Goal: Task Accomplishment & Management: Manage account settings

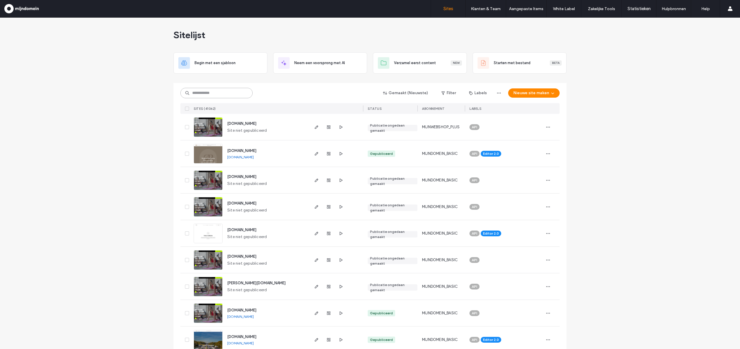
click at [222, 93] on input at bounding box center [216, 93] width 72 height 10
paste input "**********"
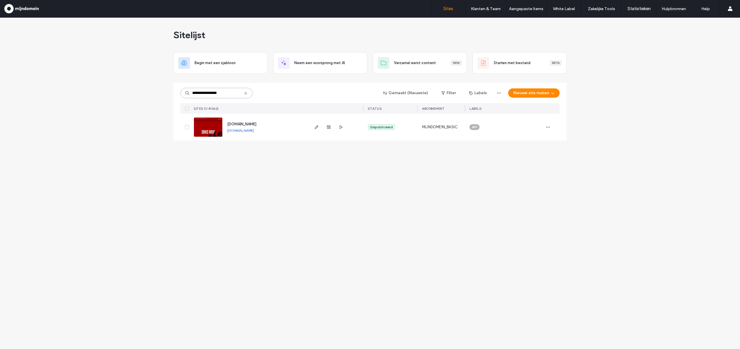
type input "**********"
click at [202, 126] on img at bounding box center [208, 137] width 28 height 39
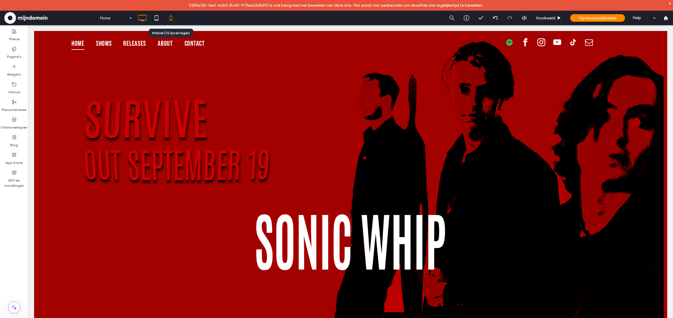
click at [171, 19] on use at bounding box center [171, 18] width 3 height 5
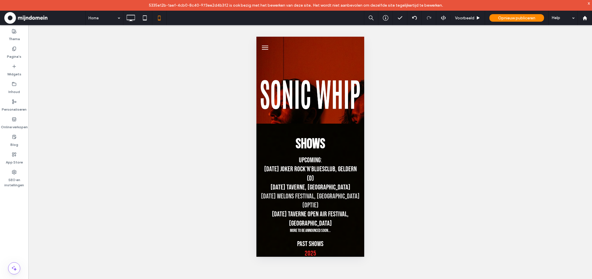
click at [214, 180] on div "Zichtbaar maken? Ja" at bounding box center [310, 157] width 564 height 265
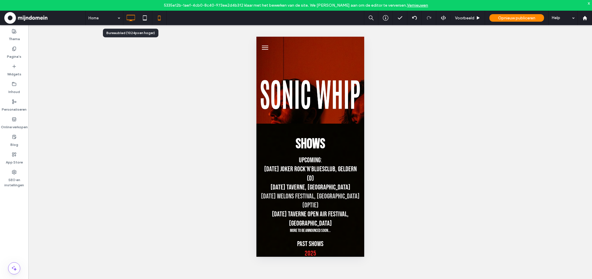
click at [133, 21] on icon at bounding box center [131, 18] width 12 height 12
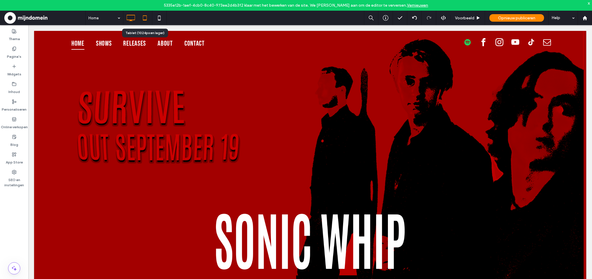
click at [145, 22] on icon at bounding box center [145, 18] width 12 height 12
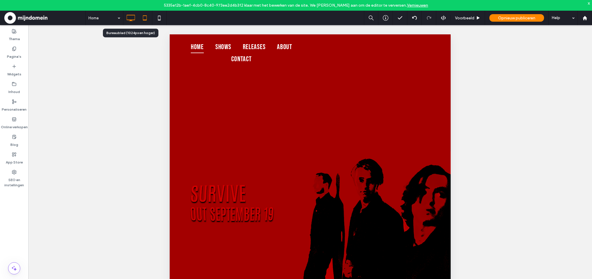
click at [135, 23] on icon at bounding box center [131, 18] width 12 height 12
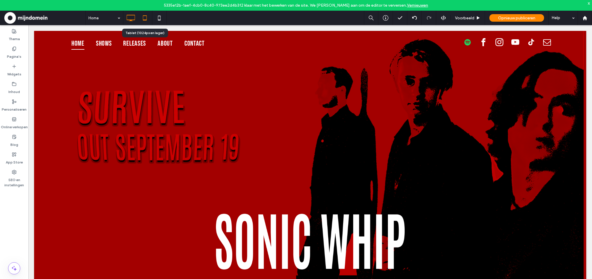
click at [148, 23] on icon at bounding box center [145, 18] width 12 height 12
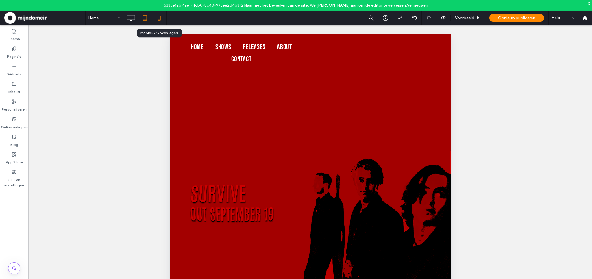
click at [159, 22] on icon at bounding box center [160, 18] width 12 height 12
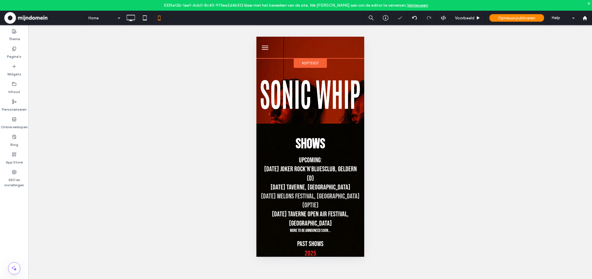
click at [311, 62] on span "Koptekst" at bounding box center [310, 63] width 17 height 5
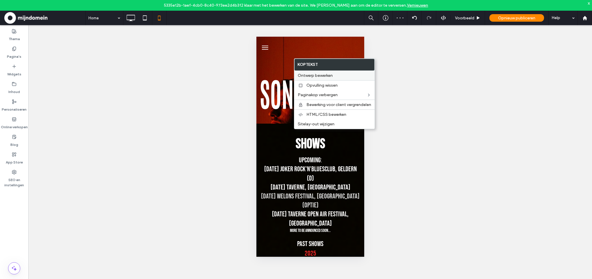
click at [329, 76] on span "Ontwerp bewerken" at bounding box center [315, 75] width 35 height 5
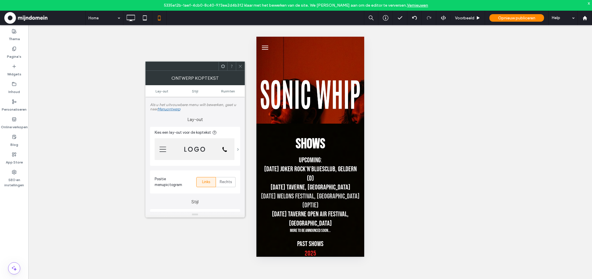
click at [238, 150] on span at bounding box center [238, 149] width 2 height 3
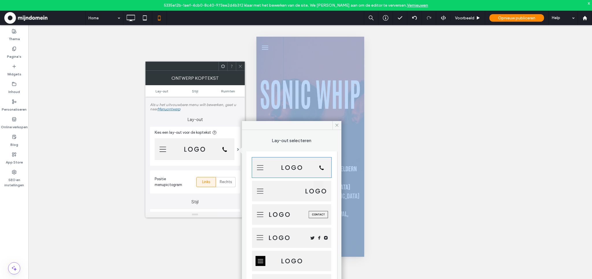
drag, startPoint x: 197, startPoint y: 70, endPoint x: 141, endPoint y: 46, distance: 60.9
click at [141, 46] on body "5335e12b-1aef-4cb0-8c40-973ee2d4b3f2 klaar met het bewerken van de site. We rad…" at bounding box center [296, 139] width 592 height 279
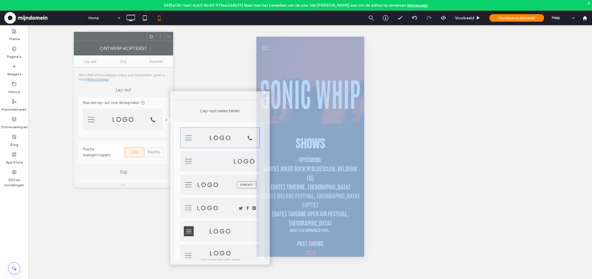
drag, startPoint x: 167, startPoint y: 67, endPoint x: 95, endPoint y: 37, distance: 77.7
click at [95, 37] on div at bounding box center [110, 36] width 73 height 9
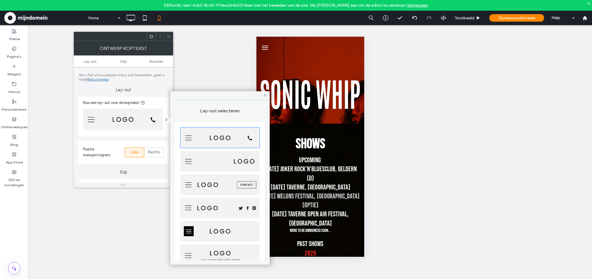
click at [168, 38] on icon at bounding box center [169, 36] width 4 height 4
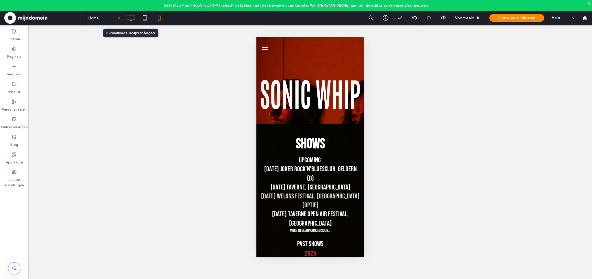
click at [132, 21] on use at bounding box center [131, 18] width 8 height 6
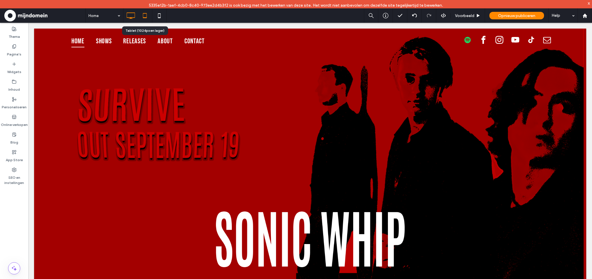
click at [145, 17] on use at bounding box center [145, 15] width 4 height 5
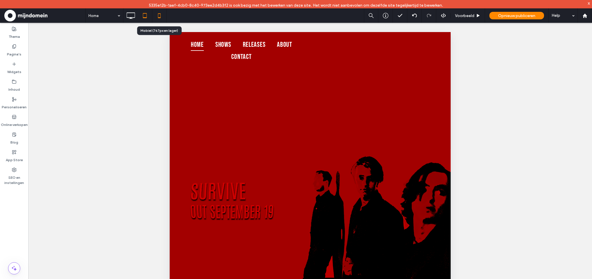
click at [160, 17] on use at bounding box center [159, 15] width 3 height 5
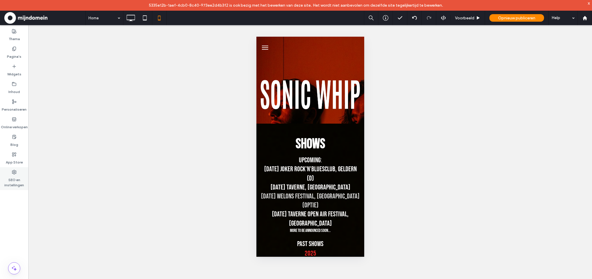
click at [17, 180] on label "SEO en instellingen" at bounding box center [14, 181] width 28 height 13
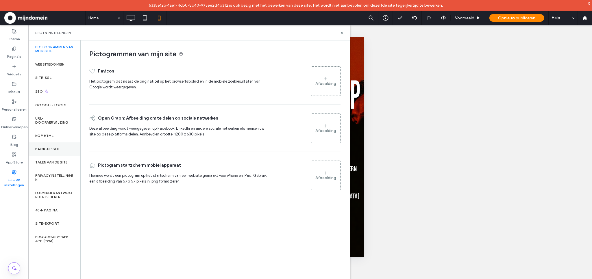
click at [43, 151] on label "Back-up site" at bounding box center [47, 149] width 25 height 4
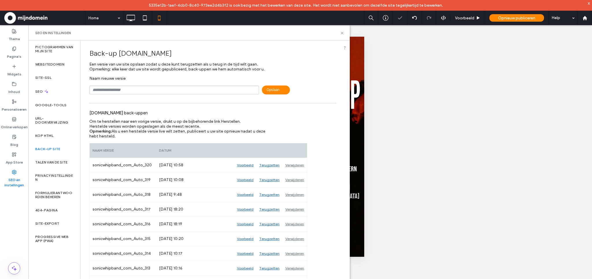
click at [145, 91] on input "text" at bounding box center [174, 90] width 170 height 9
type input "**********"
click at [271, 92] on span "Opslaan" at bounding box center [276, 90] width 28 height 9
click at [342, 32] on use at bounding box center [342, 33] width 2 height 2
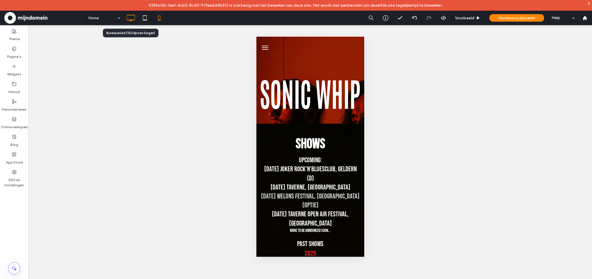
click at [134, 19] on icon at bounding box center [131, 18] width 12 height 12
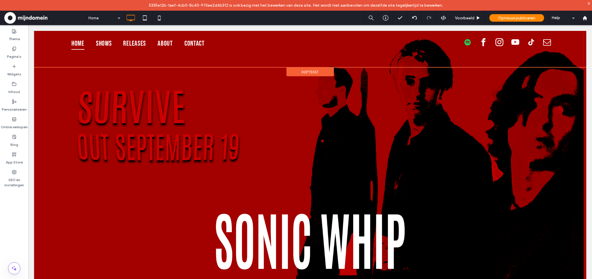
click at [313, 72] on span "Koptekst" at bounding box center [310, 72] width 17 height 5
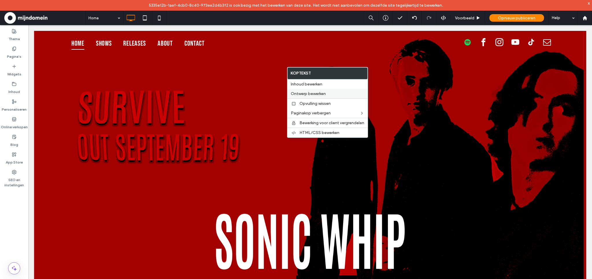
click at [313, 94] on span "Ontwerp bewerken" at bounding box center [308, 93] width 35 height 5
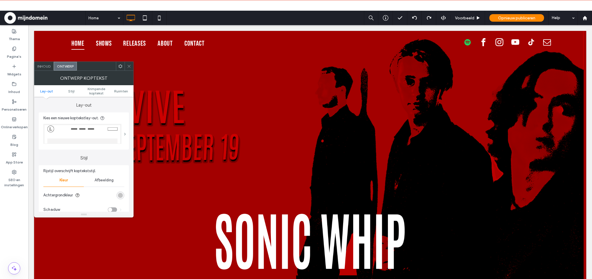
click at [125, 133] on span at bounding box center [125, 134] width 2 height 3
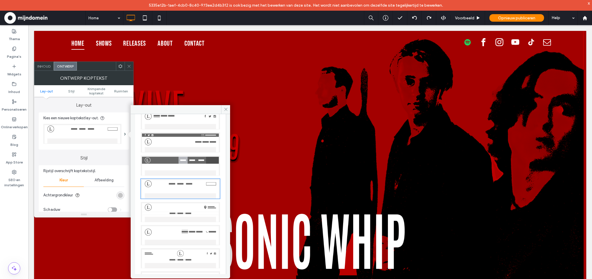
scroll to position [9, 0]
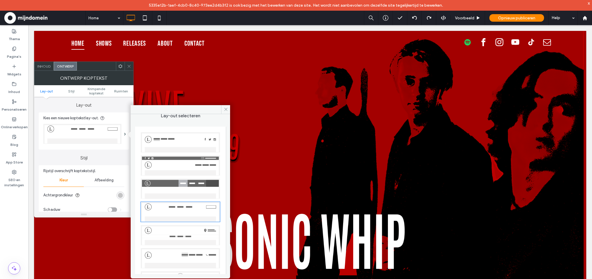
click at [127, 69] on span at bounding box center [129, 66] width 4 height 9
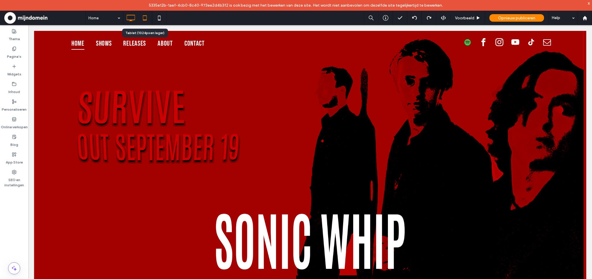
click at [146, 21] on icon at bounding box center [145, 18] width 12 height 12
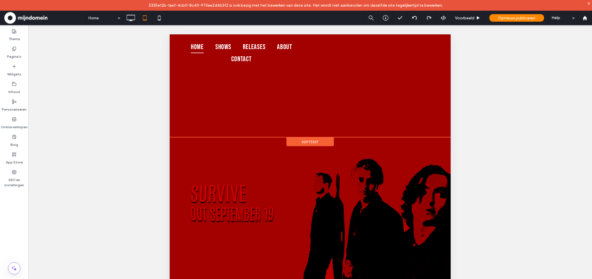
click at [314, 143] on span "Koptekst" at bounding box center [310, 142] width 17 height 5
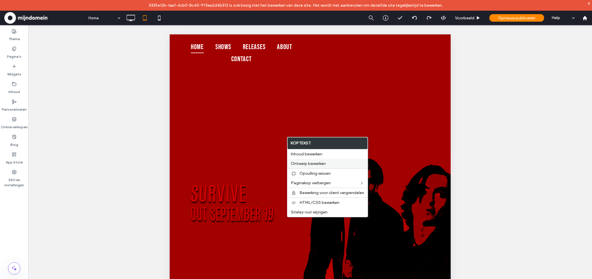
click at [314, 164] on span "Ontwerp bewerken" at bounding box center [308, 163] width 35 height 5
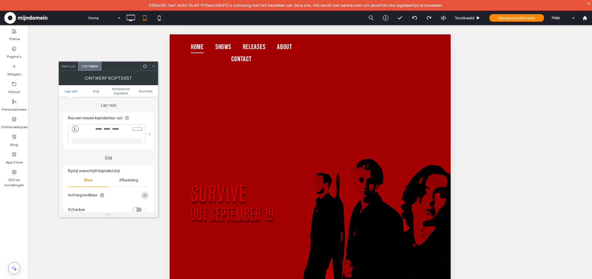
click at [149, 135] on span at bounding box center [150, 134] width 2 height 3
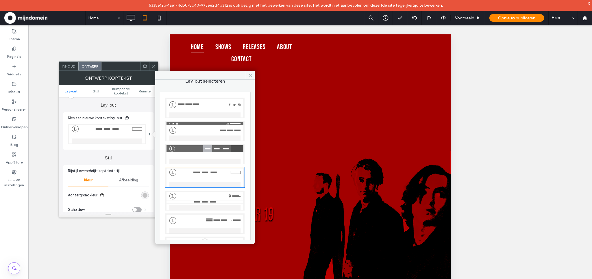
scroll to position [0, 0]
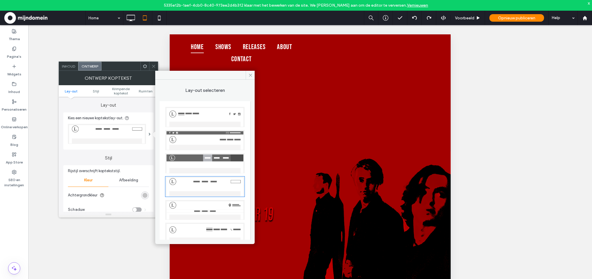
click at [209, 115] on img at bounding box center [204, 117] width 79 height 20
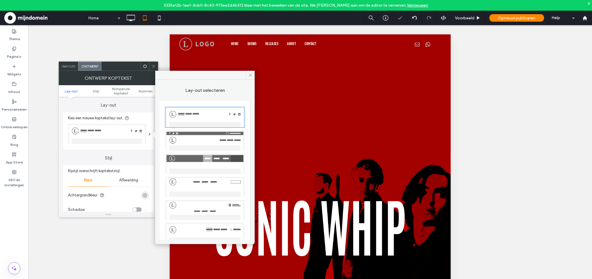
scroll to position [20, 0]
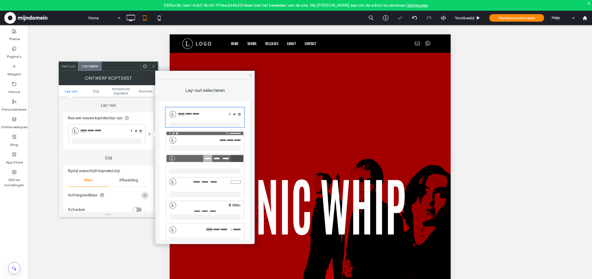
click at [253, 75] on span at bounding box center [250, 75] width 9 height 9
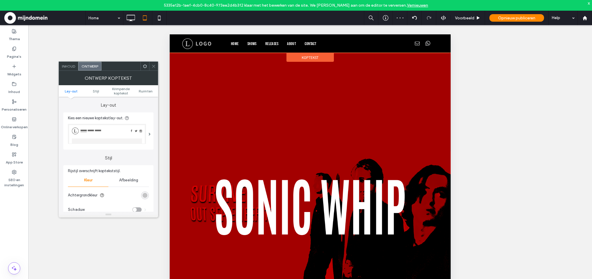
click at [194, 43] on div at bounding box center [310, 43] width 281 height 19
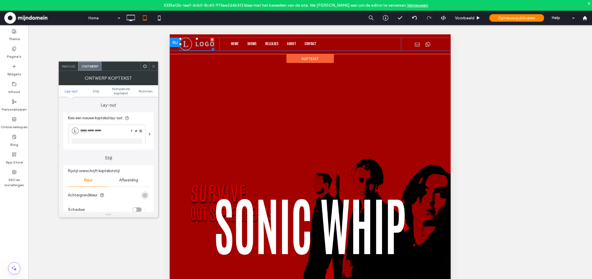
drag, startPoint x: 211, startPoint y: 40, endPoint x: 372, endPoint y: 93, distance: 169.2
click at [211, 40] on div at bounding box center [212, 40] width 4 height 4
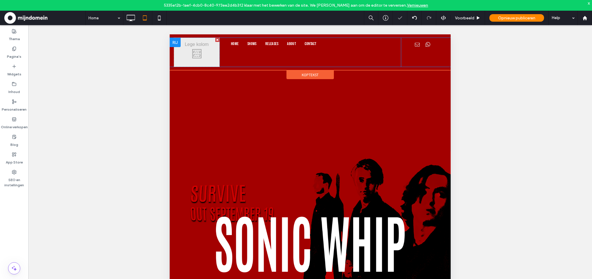
click at [217, 40] on div at bounding box center [217, 40] width 4 height 4
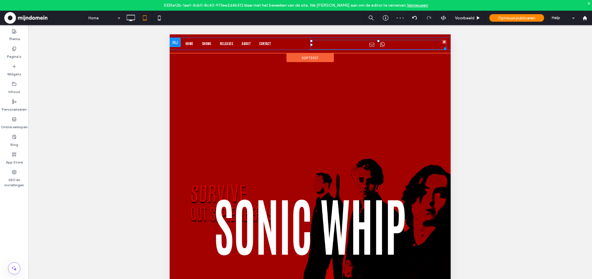
click at [389, 46] on div at bounding box center [378, 45] width 136 height 10
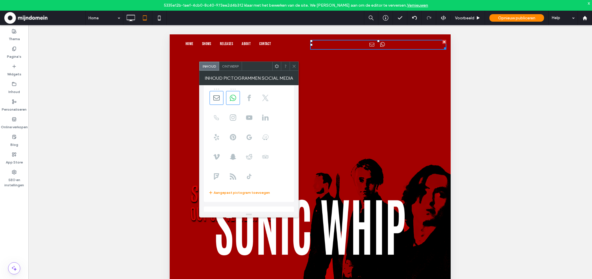
scroll to position [14, 0]
click at [133, 17] on icon at bounding box center [131, 18] width 12 height 12
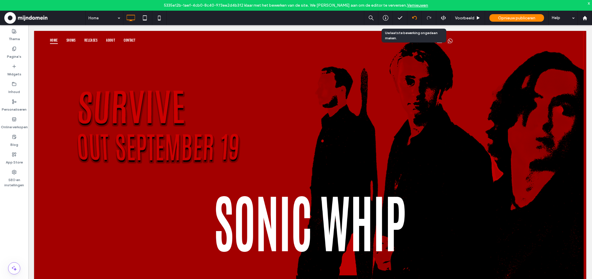
click at [416, 19] on icon at bounding box center [414, 18] width 5 height 5
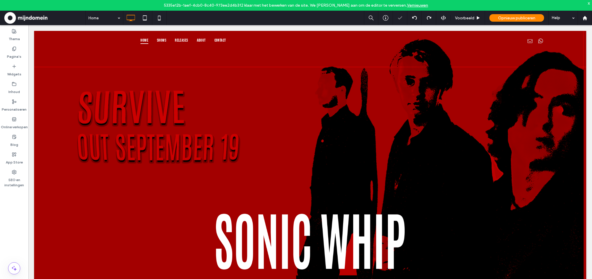
scroll to position [0, 0]
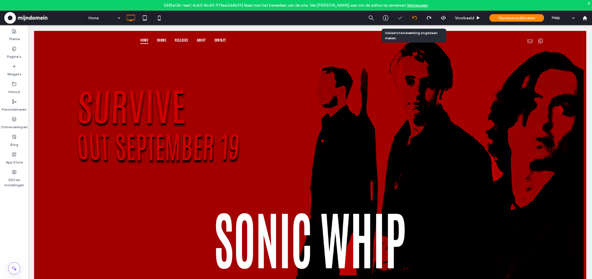
click at [414, 20] on icon at bounding box center [414, 18] width 5 height 5
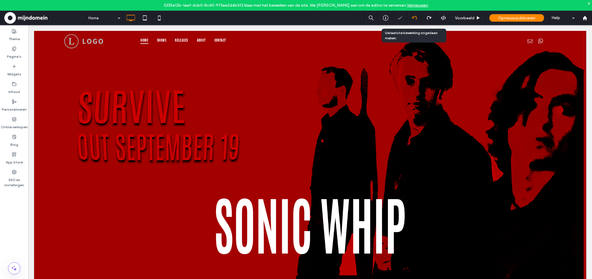
click at [412, 17] on use at bounding box center [414, 18] width 5 height 4
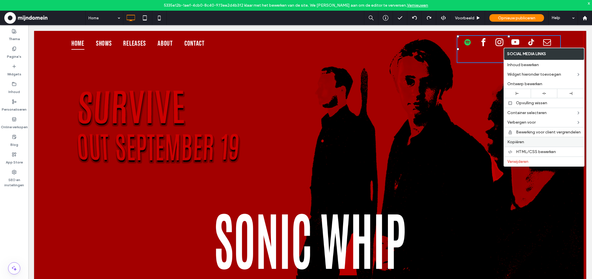
click at [518, 142] on span "Kopiëren" at bounding box center [516, 142] width 17 height 5
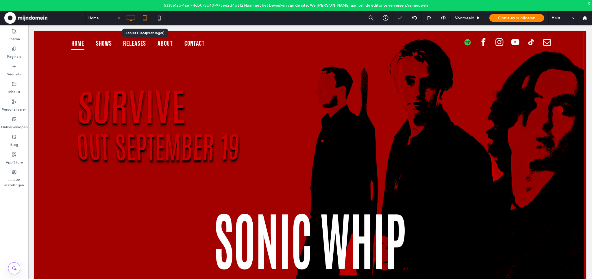
click at [146, 21] on icon at bounding box center [145, 18] width 12 height 12
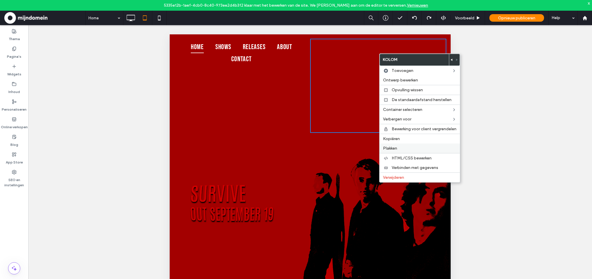
click at [393, 147] on span "Plakken" at bounding box center [390, 148] width 14 height 5
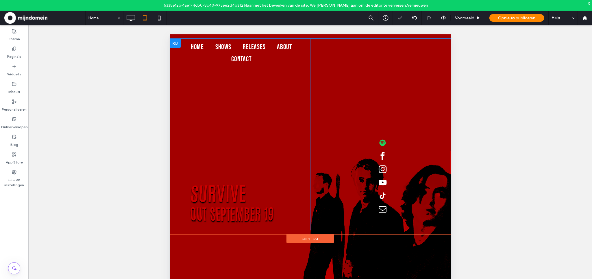
scroll to position [1, 0]
click at [375, 176] on div "Click To Paste" at bounding box center [378, 134] width 136 height 191
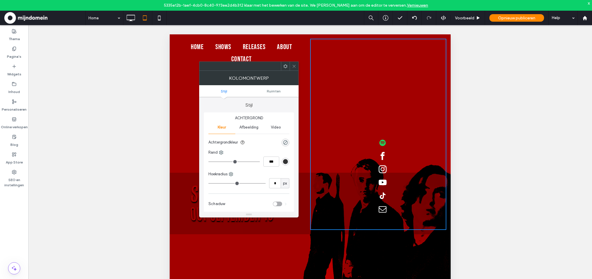
scroll to position [0, 0]
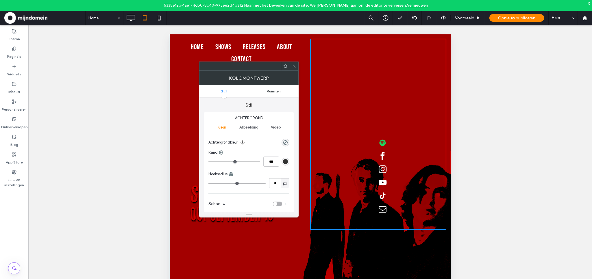
click at [270, 92] on span "Ruimten" at bounding box center [274, 91] width 14 height 4
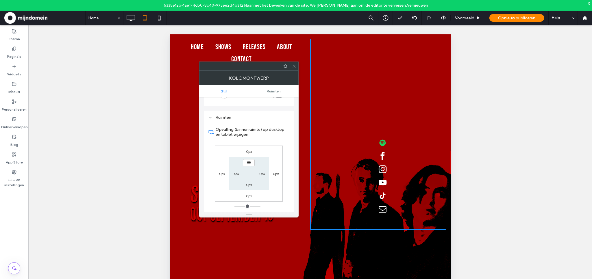
scroll to position [117, 0]
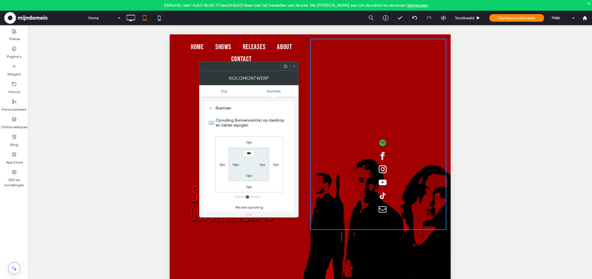
click at [296, 67] on icon at bounding box center [294, 66] width 4 height 4
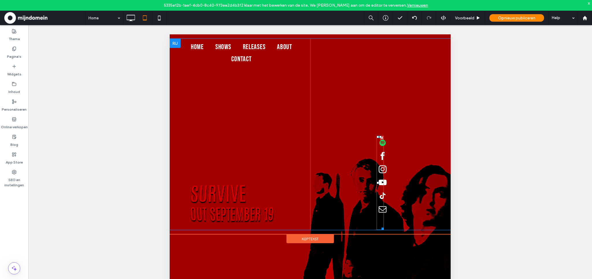
click at [380, 150] on link "Spotify" at bounding box center [383, 143] width 12 height 13
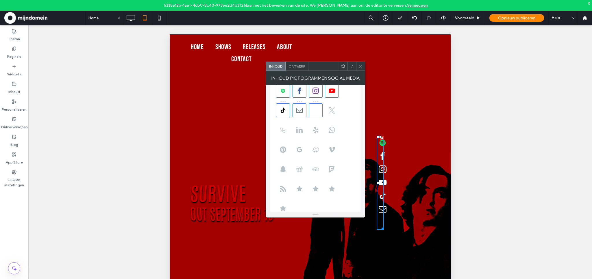
scroll to position [0, 0]
click at [317, 135] on span at bounding box center [316, 132] width 14 height 14
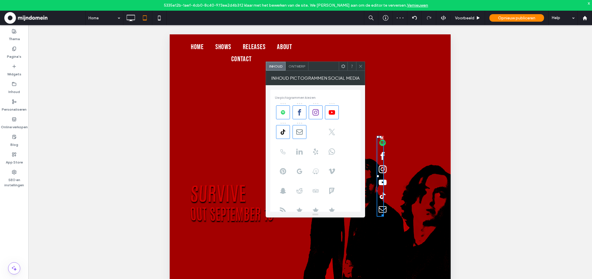
click at [301, 69] on div "Ontwerp" at bounding box center [297, 66] width 23 height 9
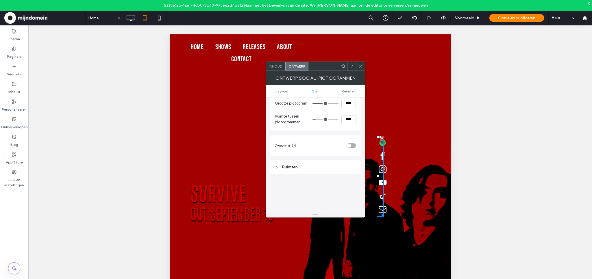
scroll to position [93, 0]
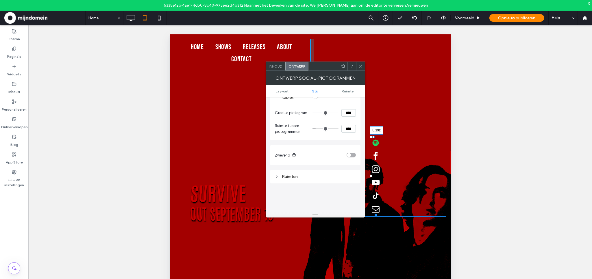
drag, startPoint x: 377, startPoint y: 177, endPoint x: 541, endPoint y: 190, distance: 164.0
click at [371, 164] on div "L:192" at bounding box center [373, 176] width 7 height 81
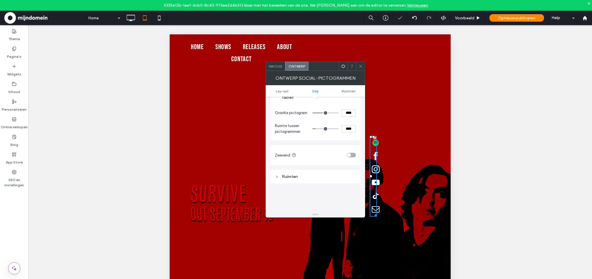
click at [360, 70] on span at bounding box center [361, 66] width 4 height 9
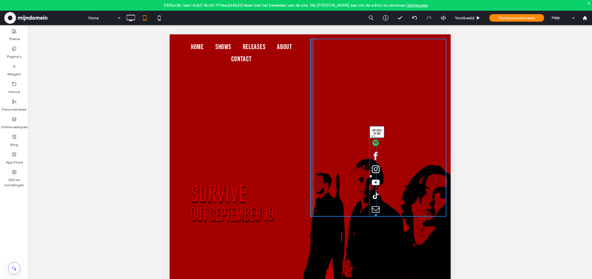
drag, startPoint x: 376, startPoint y: 215, endPoint x: 445, endPoint y: 196, distance: 71.3
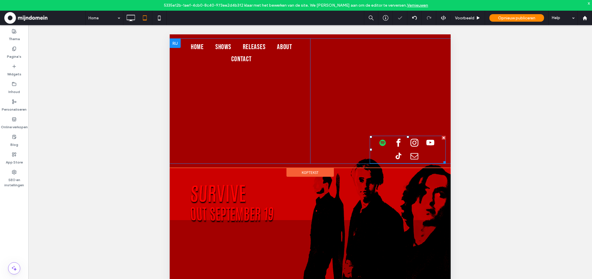
scroll to position [1, 0]
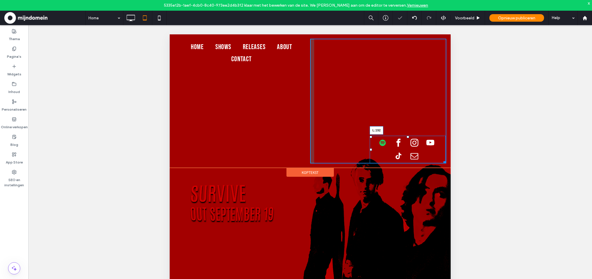
drag, startPoint x: 371, startPoint y: 150, endPoint x: 540, endPoint y: 185, distance: 173.2
click at [327, 149] on div "Click To Paste L:192" at bounding box center [378, 101] width 136 height 125
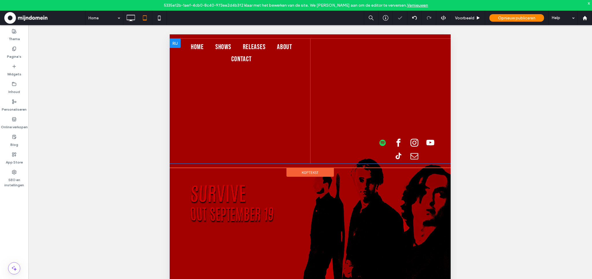
click at [369, 150] on div "Click To Paste" at bounding box center [378, 101] width 136 height 125
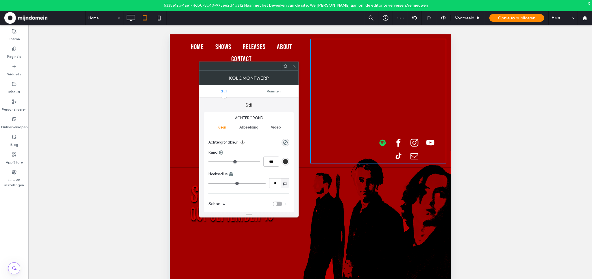
click at [295, 67] on icon at bounding box center [294, 66] width 4 height 4
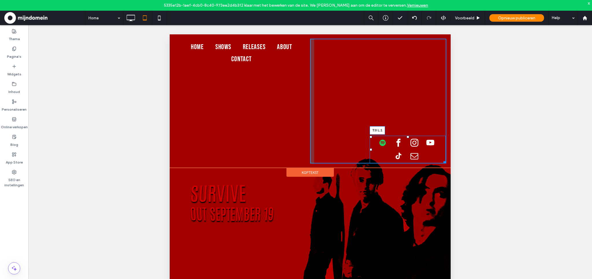
drag, startPoint x: 371, startPoint y: 137, endPoint x: 316, endPoint y: 123, distance: 57.1
click at [316, 123] on div "Click To Paste T:0 L:1" at bounding box center [378, 101] width 136 height 125
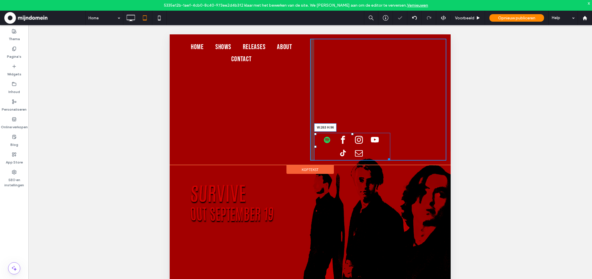
drag, startPoint x: 389, startPoint y: 158, endPoint x: 413, endPoint y: 158, distance: 24.0
click at [413, 158] on div "Click To Paste W:263 H:96" at bounding box center [378, 100] width 136 height 122
drag, startPoint x: 389, startPoint y: 158, endPoint x: 614, endPoint y: 191, distance: 227.4
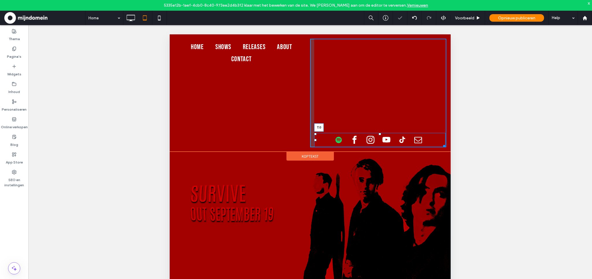
drag, startPoint x: 380, startPoint y: 133, endPoint x: 381, endPoint y: 67, distance: 66.2
click at [381, 67] on div "Click To Paste T:0" at bounding box center [378, 93] width 136 height 109
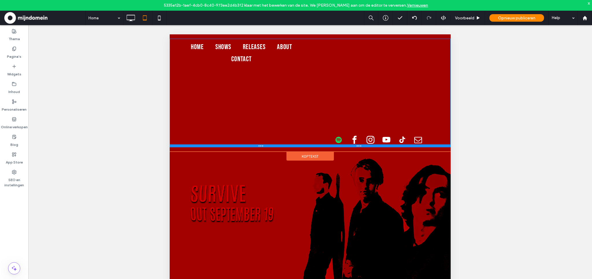
drag, startPoint x: 313, startPoint y: 147, endPoint x: 312, endPoint y: 85, distance: 61.6
click at [312, 85] on div "Home SHOWS RELEASES ABOUT CONTACT Click To Paste Click To Paste" at bounding box center [310, 93] width 281 height 109
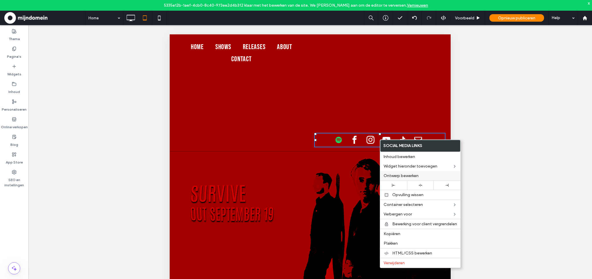
click at [410, 175] on span "Ontwerp bewerken" at bounding box center [401, 176] width 35 height 5
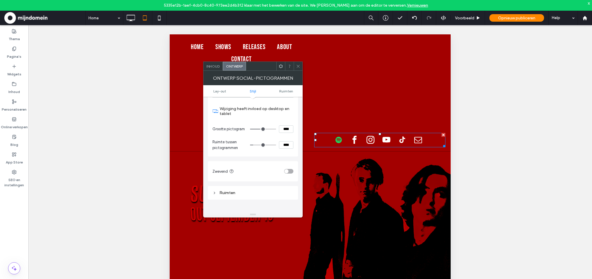
scroll to position [67, 0]
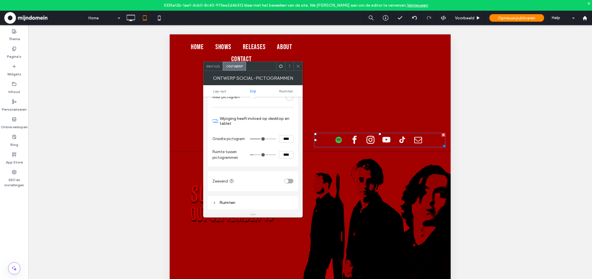
click at [220, 204] on div "Ruimten" at bounding box center [253, 202] width 81 height 5
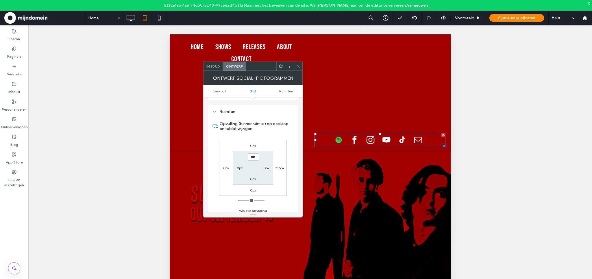
scroll to position [159, 0]
click at [300, 67] on icon at bounding box center [298, 66] width 4 height 4
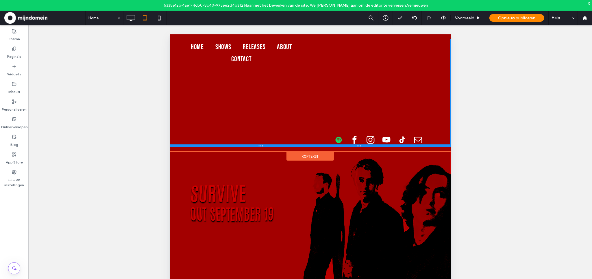
scroll to position [0, 0]
drag, startPoint x: 272, startPoint y: 147, endPoint x: 270, endPoint y: 124, distance: 23.2
click at [270, 124] on div "Home SHOWS RELEASES ABOUT CONTACT Click To Paste Click To Paste" at bounding box center [310, 93] width 281 height 109
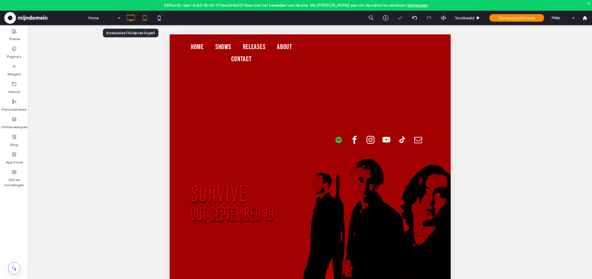
click at [133, 18] on icon at bounding box center [131, 18] width 12 height 12
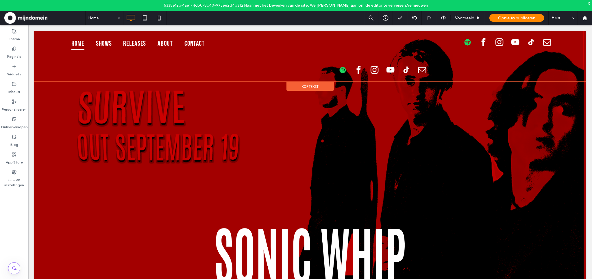
click at [318, 89] on span "Koptekst" at bounding box center [310, 86] width 17 height 5
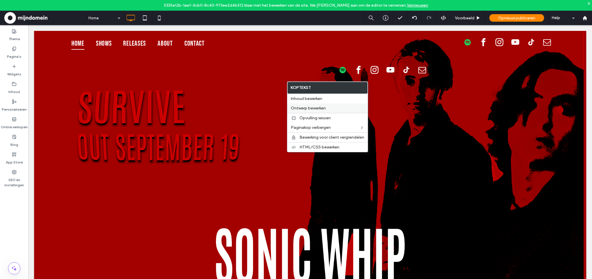
click at [307, 107] on span "Ontwerp bewerken" at bounding box center [308, 108] width 35 height 5
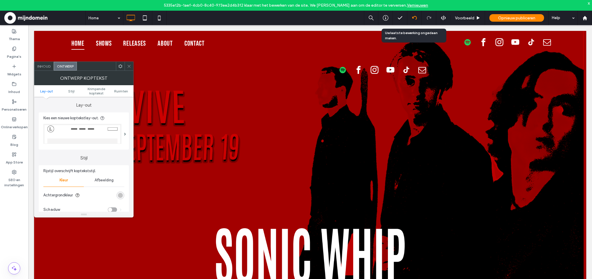
click at [414, 20] on div at bounding box center [415, 18] width 14 height 14
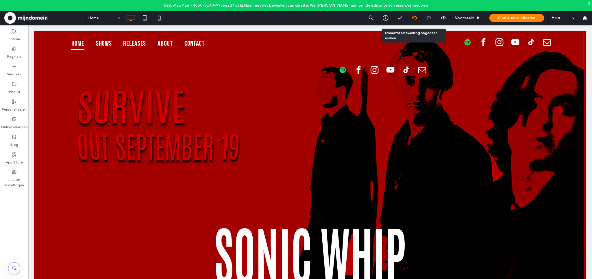
click at [414, 19] on icon at bounding box center [414, 18] width 5 height 5
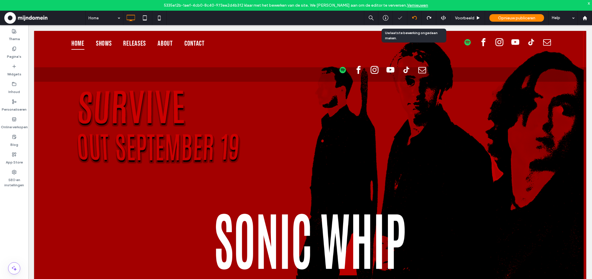
click at [414, 19] on icon at bounding box center [414, 18] width 5 height 5
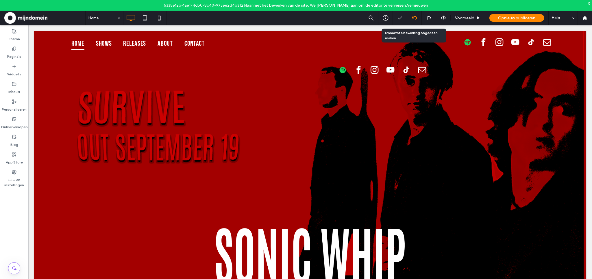
click at [414, 19] on icon at bounding box center [414, 18] width 5 height 5
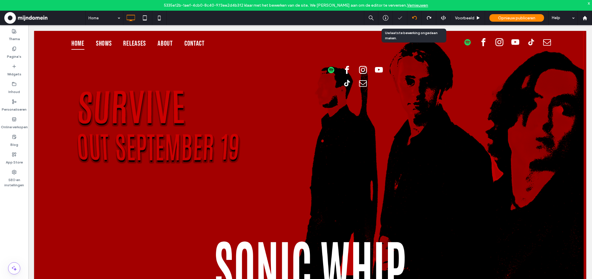
click at [414, 19] on icon at bounding box center [414, 18] width 5 height 5
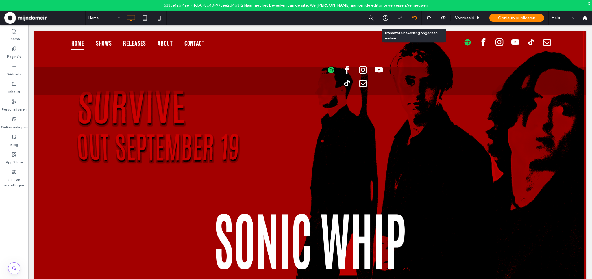
click at [414, 19] on icon at bounding box center [414, 18] width 5 height 5
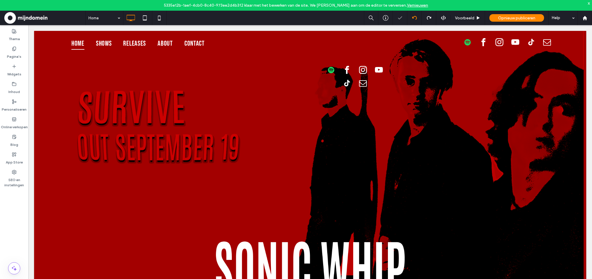
click at [414, 19] on icon at bounding box center [414, 18] width 5 height 5
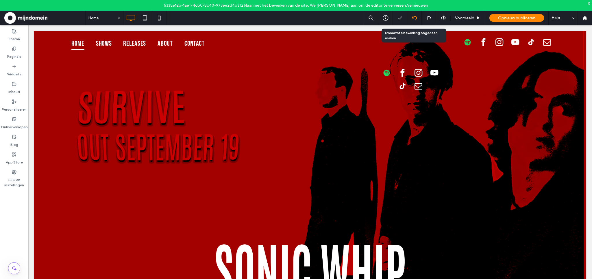
click at [414, 19] on icon at bounding box center [414, 18] width 5 height 5
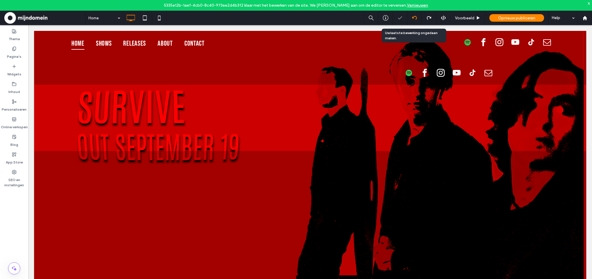
click at [414, 19] on icon at bounding box center [414, 18] width 5 height 5
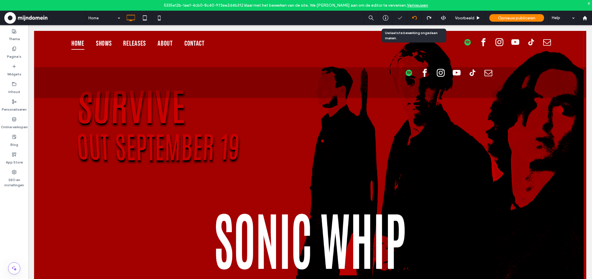
click at [414, 19] on icon at bounding box center [414, 18] width 5 height 5
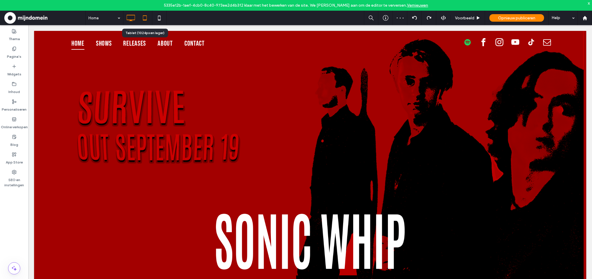
click at [145, 18] on icon at bounding box center [145, 18] width 12 height 12
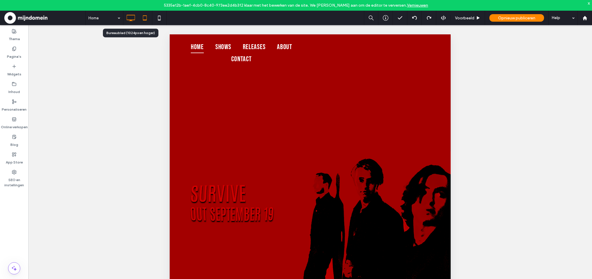
click at [131, 21] on icon at bounding box center [131, 18] width 12 height 12
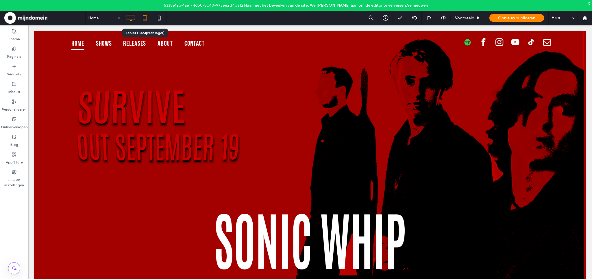
click at [143, 18] on icon at bounding box center [145, 18] width 12 height 12
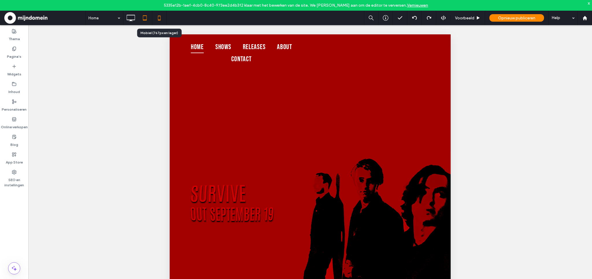
click at [158, 18] on icon at bounding box center [160, 18] width 12 height 12
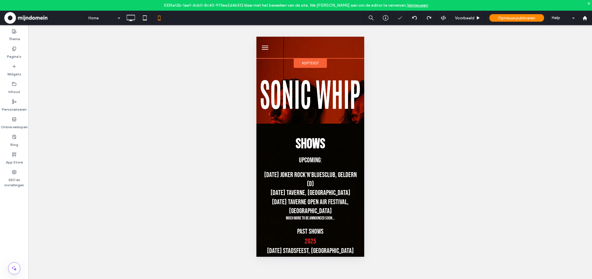
click at [311, 64] on span "Koptekst" at bounding box center [310, 63] width 17 height 5
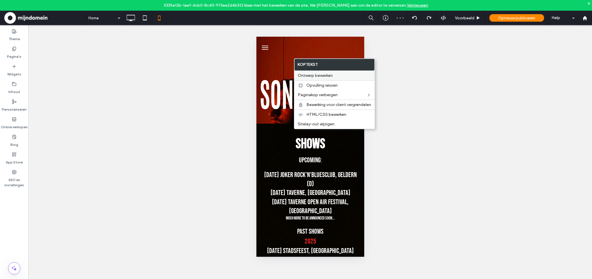
click at [315, 76] on span "Ontwerp bewerken" at bounding box center [315, 75] width 35 height 5
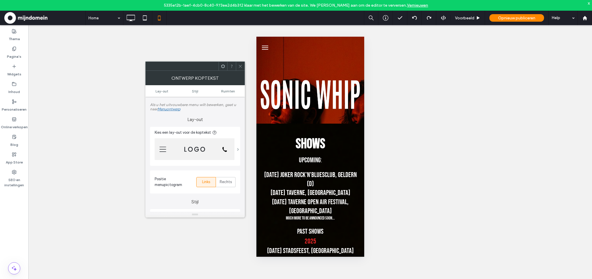
click at [237, 150] on span at bounding box center [238, 149] width 2 height 3
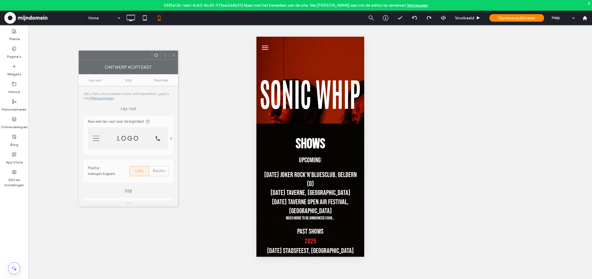
drag, startPoint x: 206, startPoint y: 69, endPoint x: 129, endPoint y: 56, distance: 78.3
click at [129, 56] on div at bounding box center [115, 55] width 73 height 9
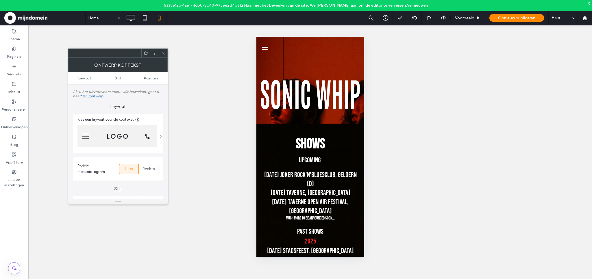
click at [161, 136] on span at bounding box center [161, 136] width 2 height 3
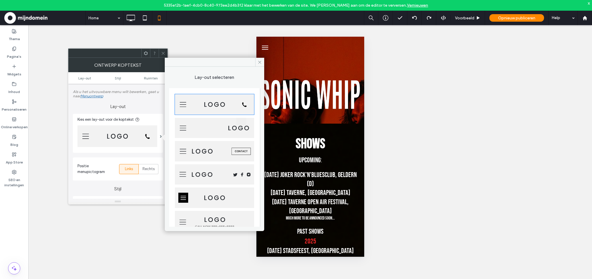
click at [220, 171] on img at bounding box center [214, 175] width 79 height 21
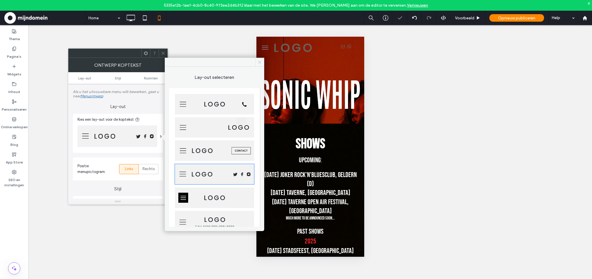
click at [260, 63] on icon at bounding box center [260, 62] width 4 height 4
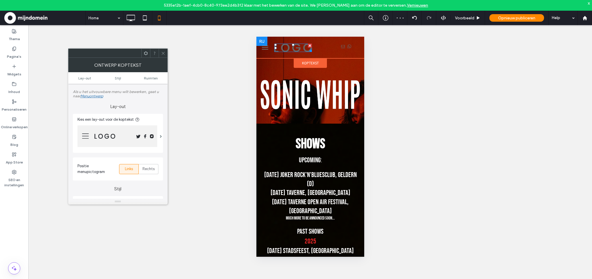
click at [309, 45] on div at bounding box center [310, 46] width 4 height 4
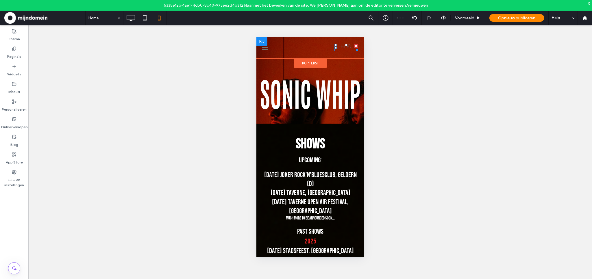
click at [346, 47] on div at bounding box center [346, 47] width 12 height 7
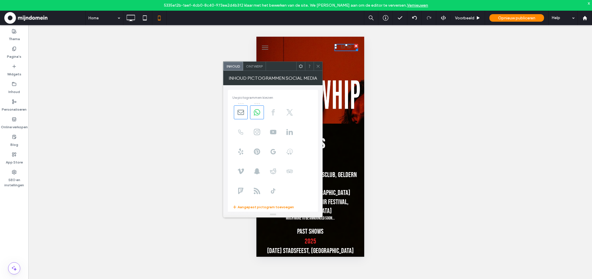
click at [277, 113] on span at bounding box center [273, 113] width 14 height 14
click at [242, 129] on icon at bounding box center [241, 132] width 6 height 6
click at [253, 131] on body "5335e12b-1aef-4cb0-8c40-973ee2d4b3f2 klaar met het bewerken van de site. We rad…" at bounding box center [296, 139] width 592 height 279
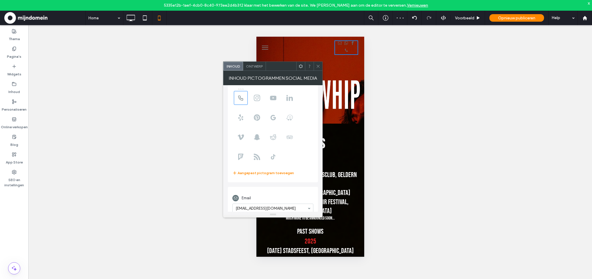
scroll to position [36, 0]
click at [257, 69] on div "Ontwerp" at bounding box center [254, 66] width 23 height 9
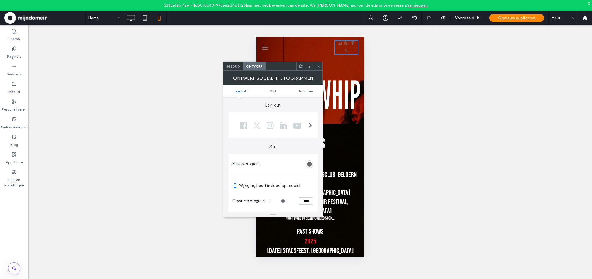
click at [311, 125] on span at bounding box center [310, 125] width 3 height 5
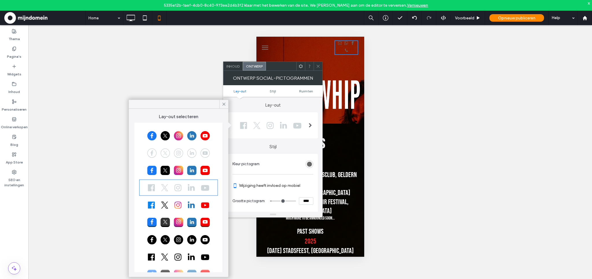
click at [178, 169] on div at bounding box center [178, 170] width 77 height 14
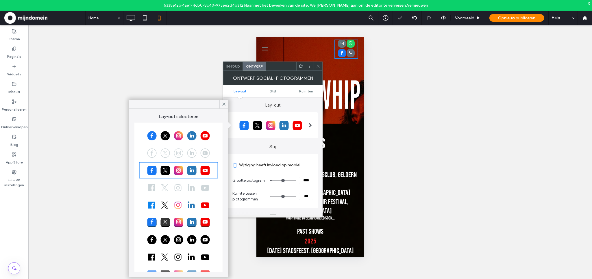
click at [318, 69] on span at bounding box center [318, 66] width 4 height 9
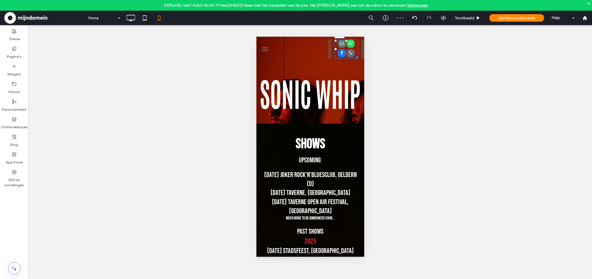
drag, startPoint x: 331, startPoint y: 49, endPoint x: 561, endPoint y: 86, distance: 233.1
click at [304, 49] on div "L:0" at bounding box center [310, 49] width 108 height 19
drag, startPoint x: 332, startPoint y: 49, endPoint x: 315, endPoint y: 49, distance: 17.4
click at [315, 49] on div "L:0" at bounding box center [310, 49] width 108 height 19
drag, startPoint x: 331, startPoint y: 40, endPoint x: 316, endPoint y: 40, distance: 14.5
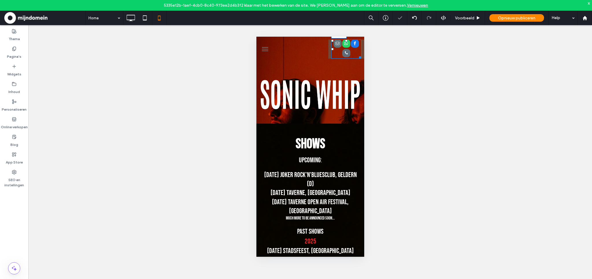
click at [316, 40] on div "T:0 L:0" at bounding box center [310, 49] width 108 height 19
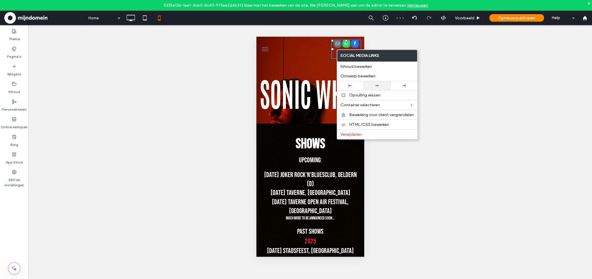
click at [370, 84] on div at bounding box center [377, 86] width 21 height 4
click at [348, 85] on div at bounding box center [350, 85] width 21 height 3
click at [383, 84] on div at bounding box center [377, 86] width 21 height 4
click at [315, 54] on div at bounding box center [301, 49] width 54 height 19
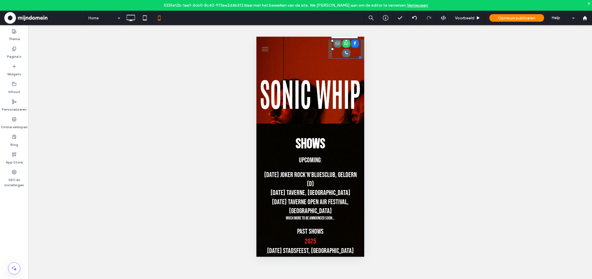
drag, startPoint x: 360, startPoint y: 57, endPoint x: 368, endPoint y: 57, distance: 8.4
drag, startPoint x: 331, startPoint y: 40, endPoint x: 312, endPoint y: 41, distance: 19.1
click at [312, 41] on div "T:0 L:0" at bounding box center [310, 49] width 108 height 19
drag, startPoint x: 332, startPoint y: 49, endPoint x: 324, endPoint y: 50, distance: 7.5
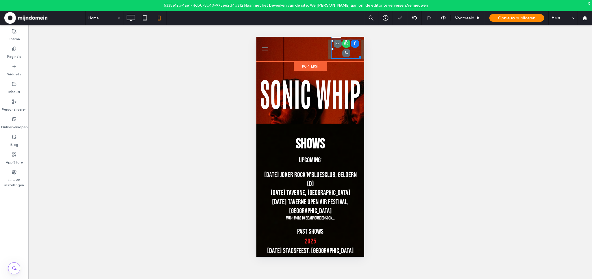
click at [324, 50] on div "L:0" at bounding box center [310, 49] width 108 height 19
click at [264, 49] on span "menu" at bounding box center [265, 49] width 6 height 1
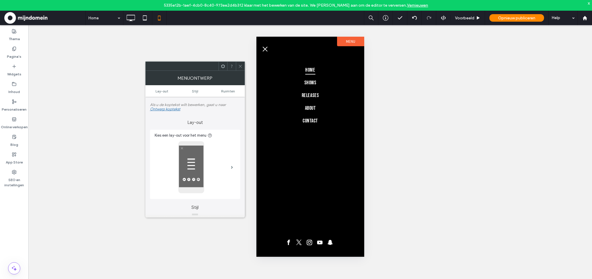
click at [264, 51] on button "menu" at bounding box center [265, 49] width 12 height 12
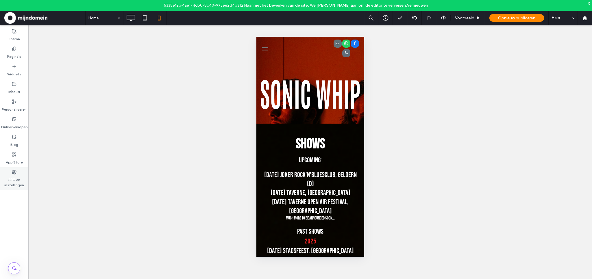
click at [18, 180] on label "SEO en instellingen" at bounding box center [14, 181] width 28 height 13
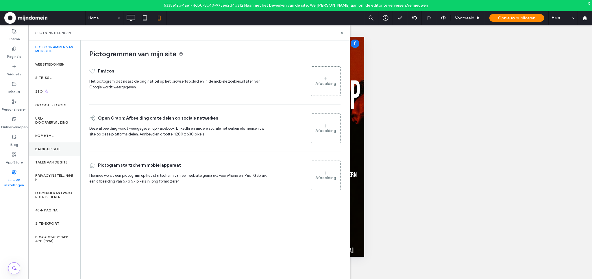
click at [47, 150] on label "Back-up site" at bounding box center [47, 149] width 25 height 4
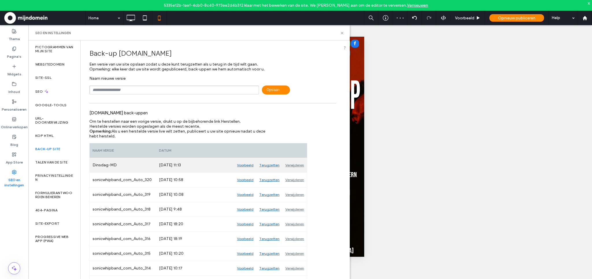
click at [270, 165] on div "Terugzetten" at bounding box center [270, 165] width 26 height 14
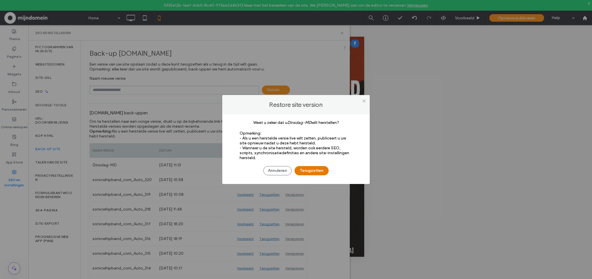
click at [316, 170] on button "Terugzetten" at bounding box center [312, 170] width 34 height 9
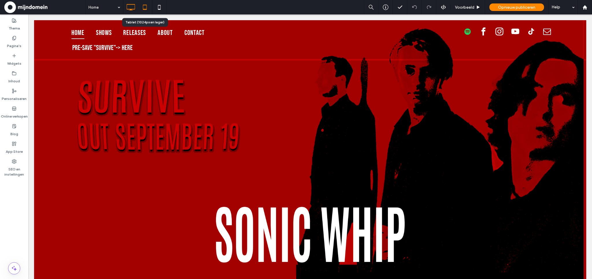
click at [147, 10] on icon at bounding box center [145, 7] width 12 height 12
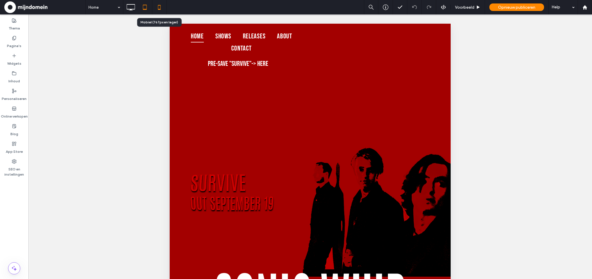
click at [157, 10] on icon at bounding box center [160, 7] width 12 height 12
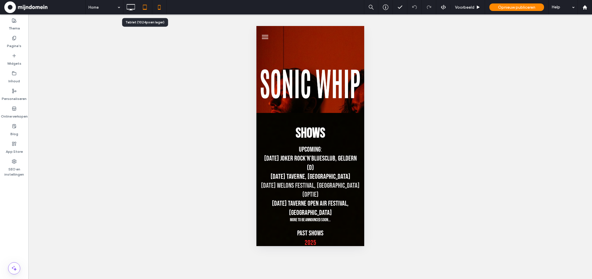
click at [146, 10] on icon at bounding box center [145, 7] width 12 height 12
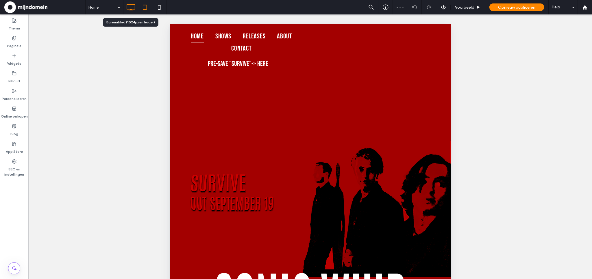
click at [130, 7] on icon at bounding box center [131, 7] width 12 height 12
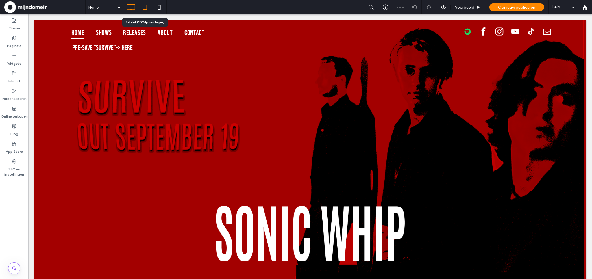
click at [143, 8] on icon at bounding box center [145, 7] width 12 height 12
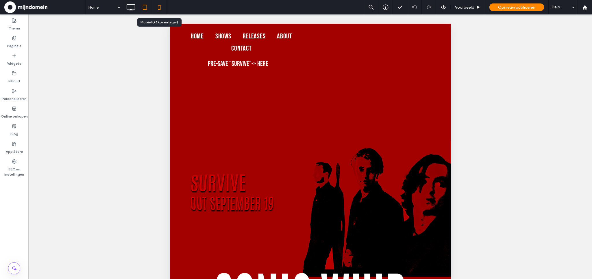
click at [161, 12] on icon at bounding box center [160, 7] width 12 height 12
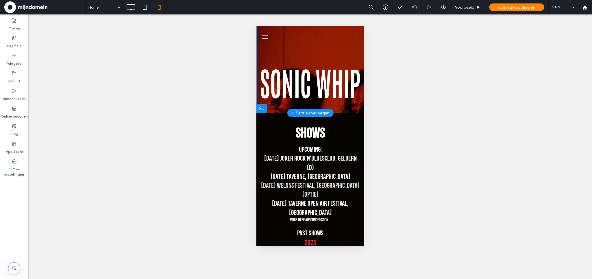
click at [261, 107] on div at bounding box center [261, 108] width 11 height 9
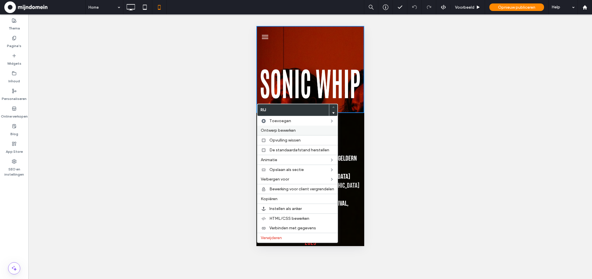
click at [270, 132] on span "Ontwerp bewerken" at bounding box center [278, 130] width 35 height 5
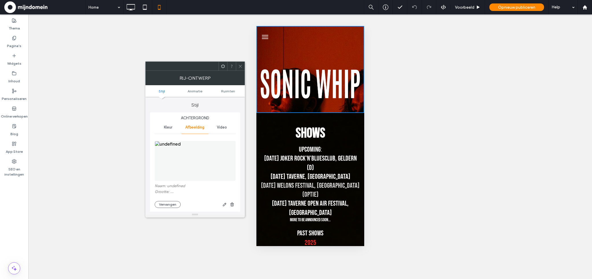
click at [185, 161] on img at bounding box center [195, 161] width 81 height 40
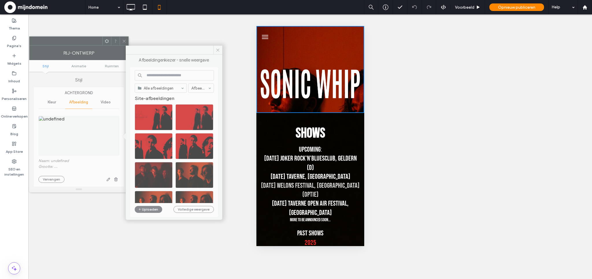
drag, startPoint x: 170, startPoint y: 67, endPoint x: 53, endPoint y: 41, distance: 119.3
click at [53, 41] on div at bounding box center [66, 41] width 73 height 9
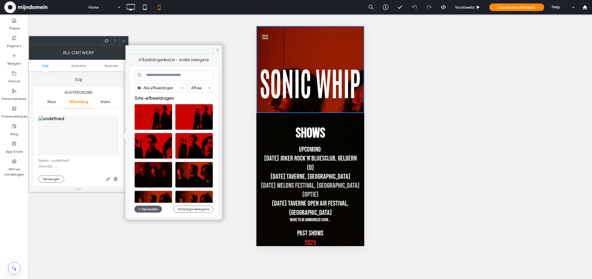
click at [124, 39] on icon at bounding box center [124, 41] width 4 height 4
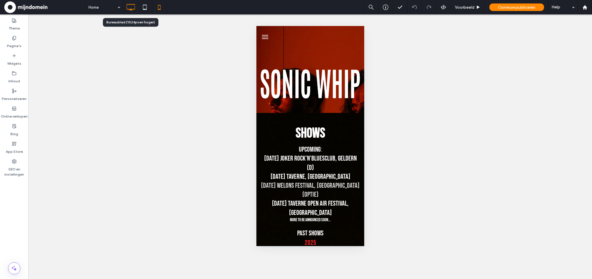
click at [130, 11] on icon at bounding box center [131, 7] width 12 height 12
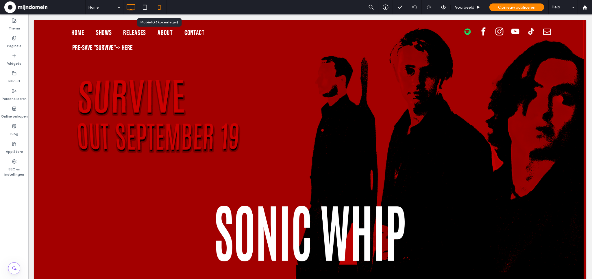
click at [162, 11] on icon at bounding box center [160, 7] width 12 height 12
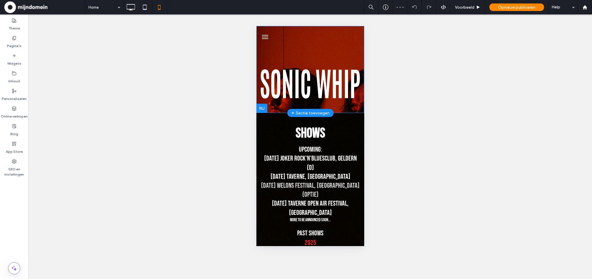
click at [270, 53] on div "Click To Paste Rij + Sectie toevoegen" at bounding box center [310, 69] width 108 height 87
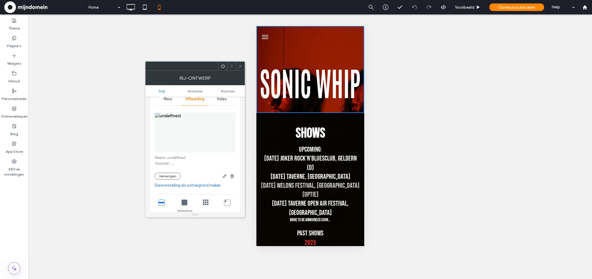
scroll to position [57, 0]
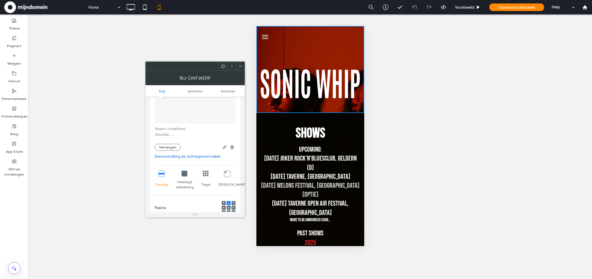
click at [185, 175] on icon at bounding box center [185, 174] width 6 height 6
click at [161, 176] on icon at bounding box center [162, 174] width 6 height 6
click at [206, 176] on icon at bounding box center [206, 174] width 6 height 6
click at [227, 176] on icon at bounding box center [227, 174] width 6 height 6
click at [163, 174] on icon at bounding box center [162, 174] width 6 height 6
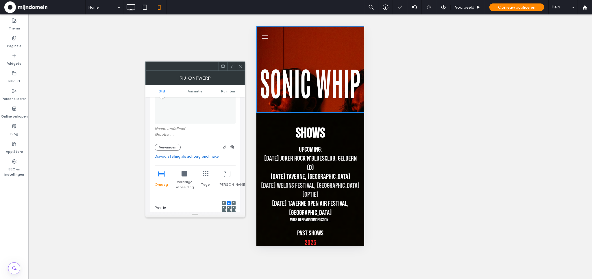
click at [240, 69] on span at bounding box center [240, 66] width 4 height 9
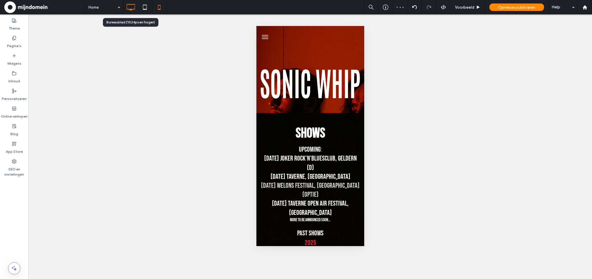
click at [135, 9] on icon at bounding box center [131, 7] width 12 height 12
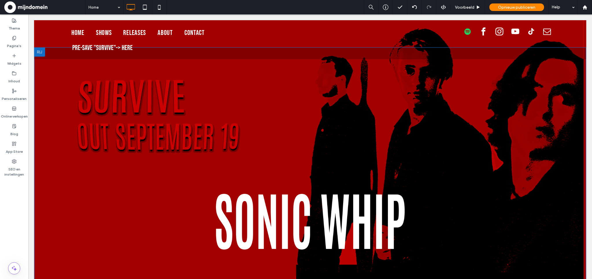
scroll to position [0, 0]
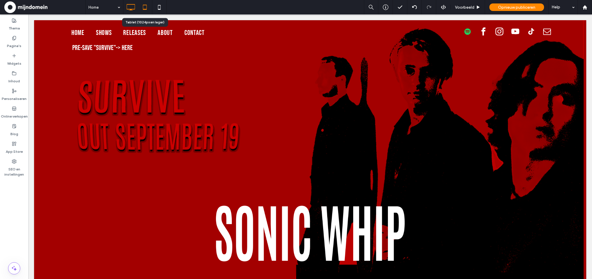
click at [142, 10] on icon at bounding box center [145, 7] width 12 height 12
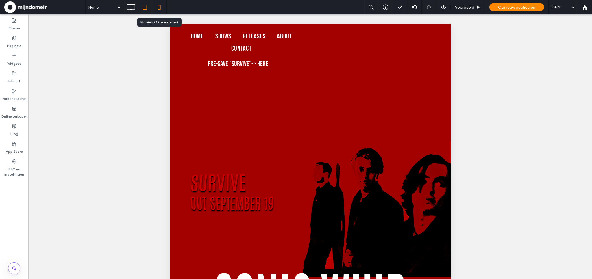
click at [162, 8] on icon at bounding box center [160, 7] width 12 height 12
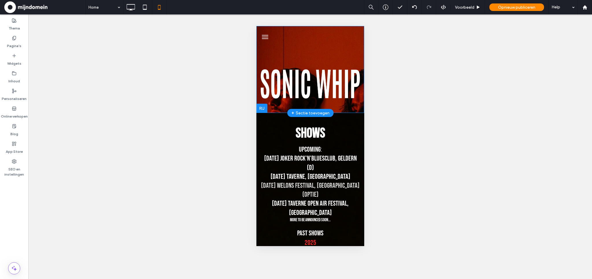
click at [281, 62] on div "Click To Paste Rij + Sectie toevoegen" at bounding box center [310, 69] width 108 height 87
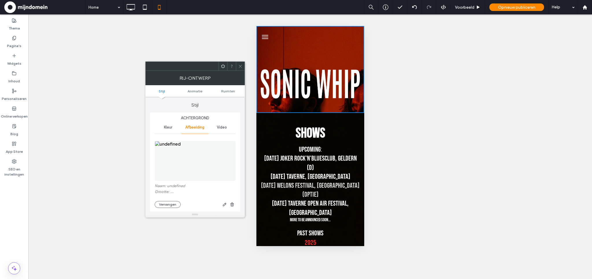
click at [172, 146] on img at bounding box center [195, 161] width 81 height 40
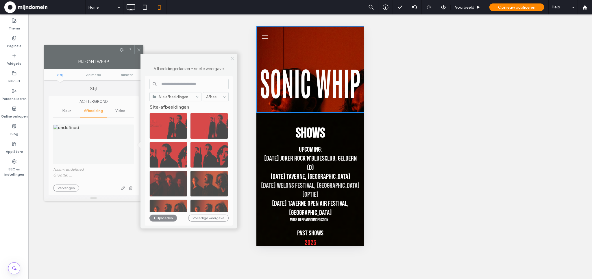
drag, startPoint x: 194, startPoint y: 66, endPoint x: 93, endPoint y: 49, distance: 103.1
click at [93, 49] on div at bounding box center [80, 49] width 73 height 9
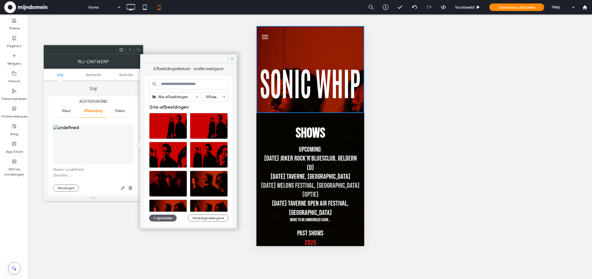
click at [137, 48] on icon at bounding box center [139, 50] width 4 height 4
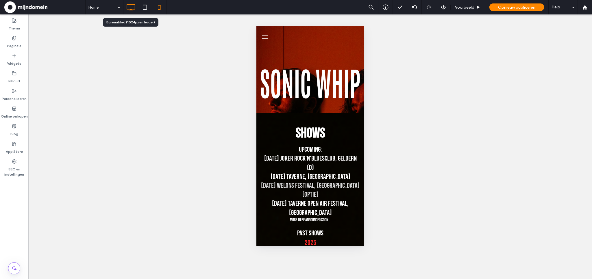
click at [130, 11] on icon at bounding box center [131, 7] width 12 height 12
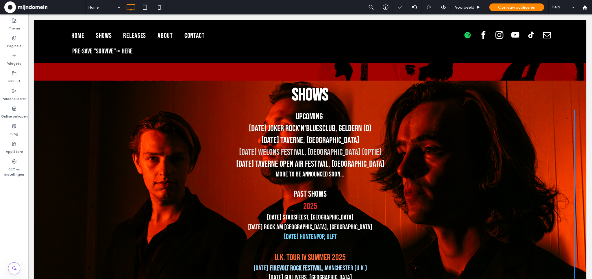
scroll to position [274, 0]
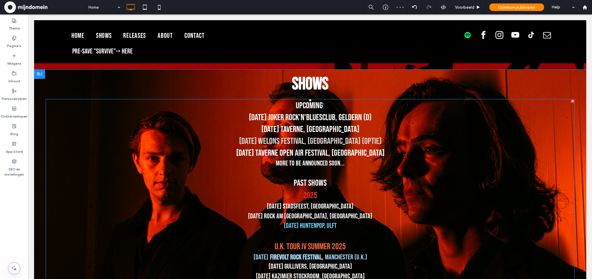
click at [73, 182] on p "PAST SHOWS" at bounding box center [310, 183] width 529 height 12
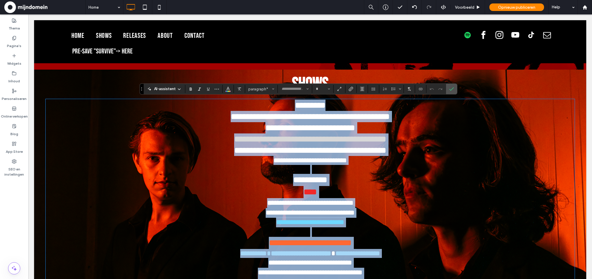
click at [77, 88] on h2 "SHOWS" at bounding box center [310, 83] width 529 height 21
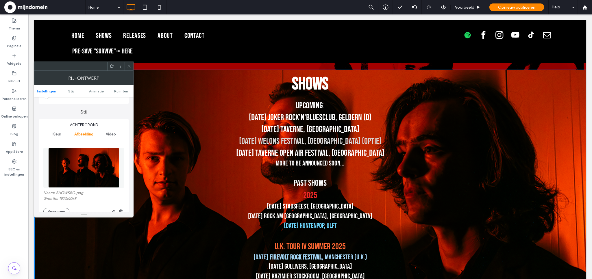
scroll to position [52, 0]
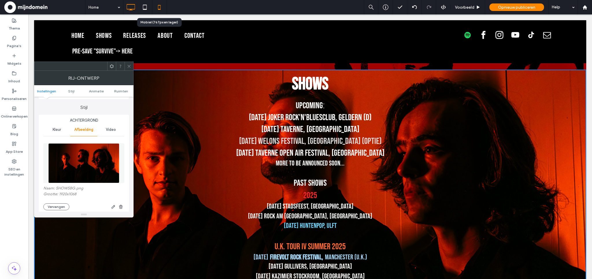
click at [161, 9] on icon at bounding box center [160, 7] width 12 height 12
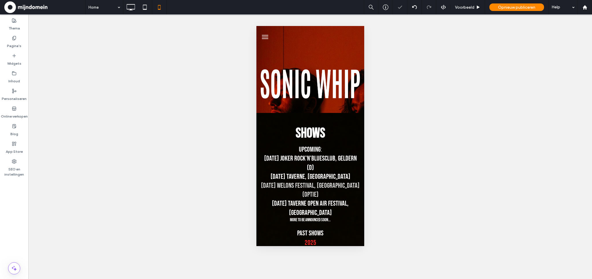
scroll to position [0, 0]
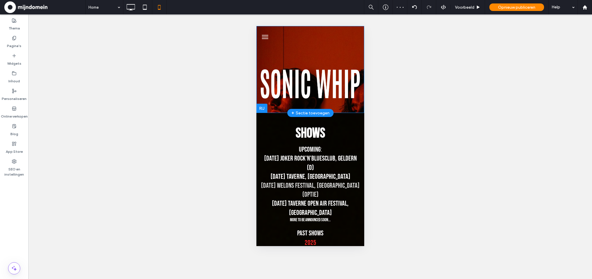
click at [264, 107] on div at bounding box center [261, 108] width 11 height 9
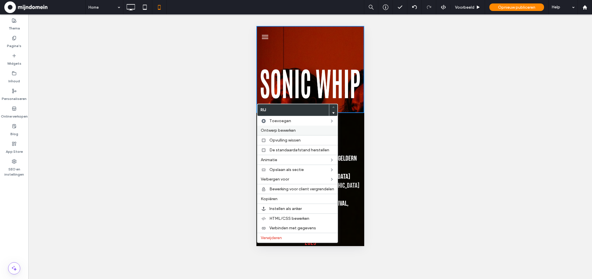
click at [273, 129] on span "Ontwerp bewerken" at bounding box center [278, 130] width 35 height 5
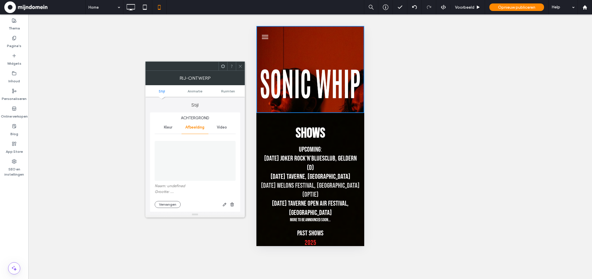
click at [189, 157] on img at bounding box center [195, 161] width 81 height 40
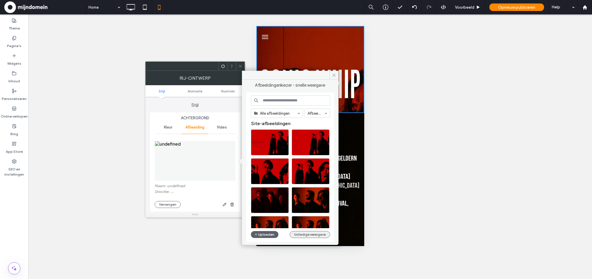
click at [297, 234] on button "Volledige weergave" at bounding box center [310, 234] width 40 height 7
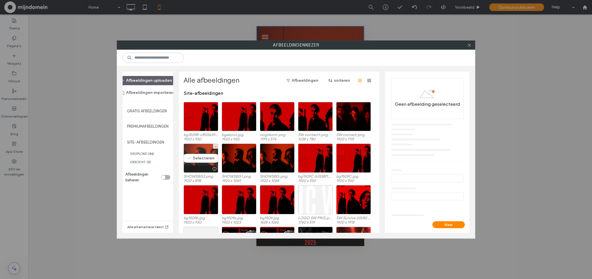
click at [203, 159] on div "Selecteren" at bounding box center [201, 158] width 35 height 29
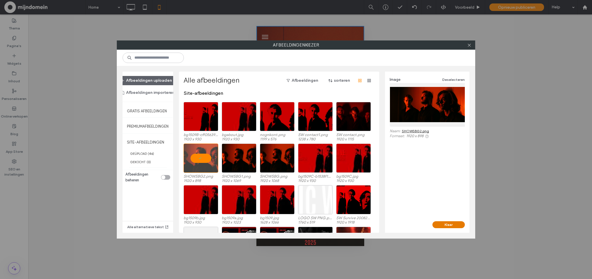
click at [454, 225] on button "Klaar" at bounding box center [449, 225] width 32 height 7
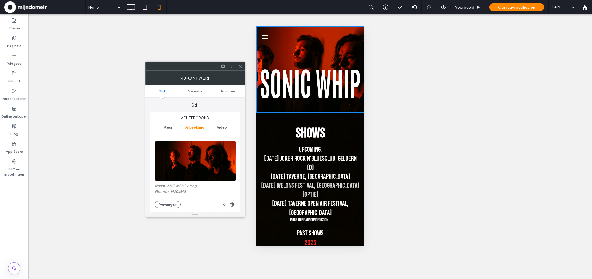
click at [239, 69] on span at bounding box center [240, 66] width 4 height 9
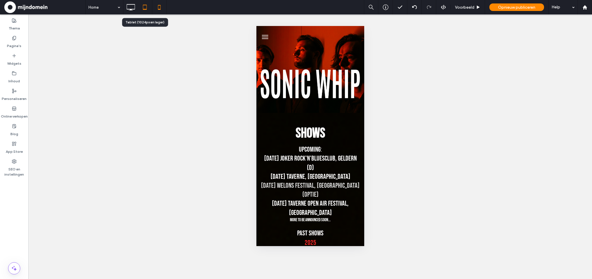
click at [148, 8] on icon at bounding box center [145, 7] width 12 height 12
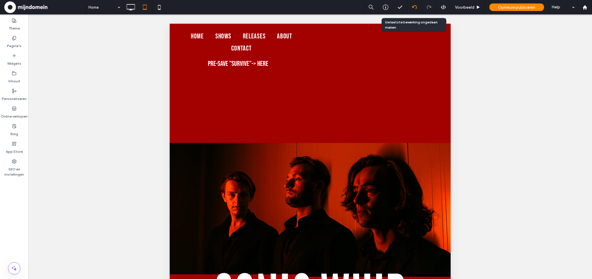
click at [415, 6] on icon at bounding box center [414, 7] width 5 height 5
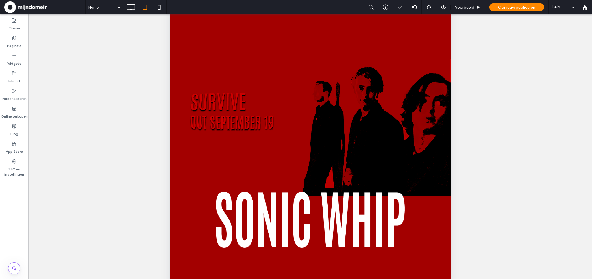
scroll to position [124, 0]
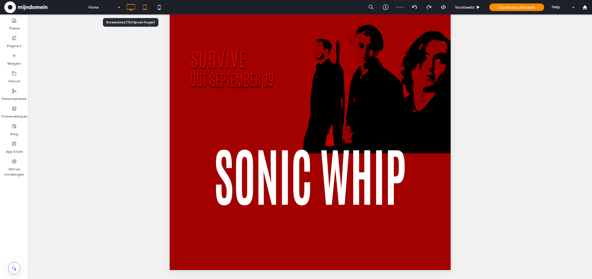
click at [137, 7] on div at bounding box center [131, 7] width 14 height 12
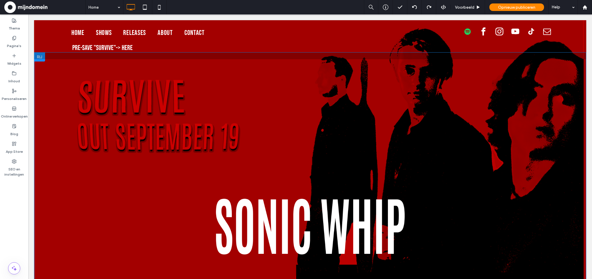
scroll to position [0, 0]
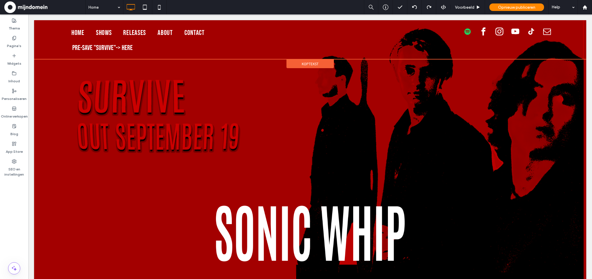
click at [314, 63] on span "Koptekst" at bounding box center [310, 64] width 17 height 5
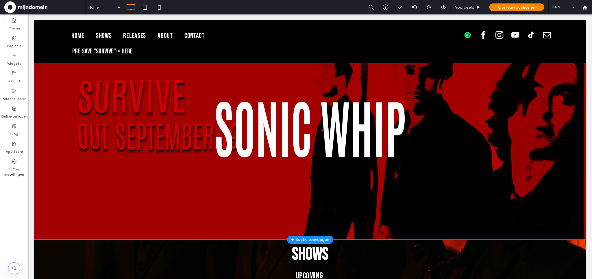
scroll to position [104, 0]
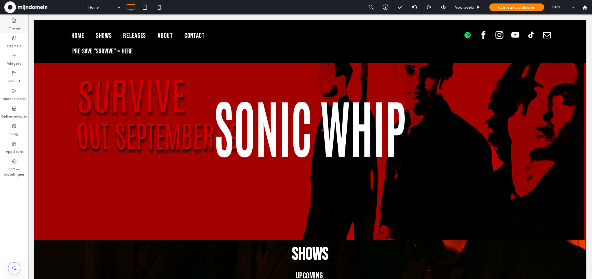
click at [16, 26] on label "Thema" at bounding box center [14, 27] width 11 height 8
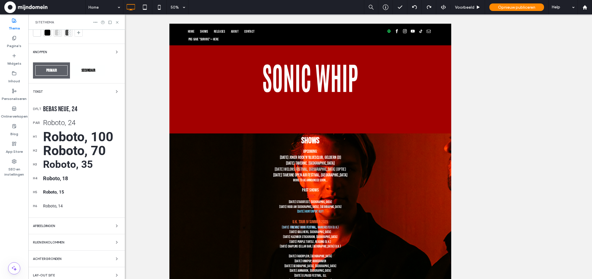
scroll to position [23, 0]
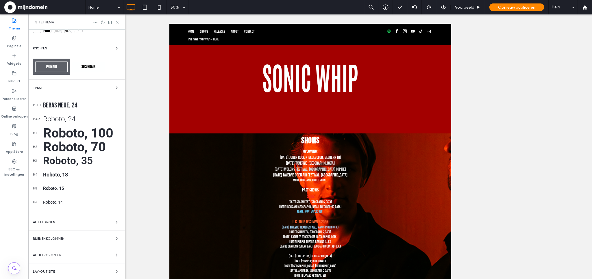
click at [50, 224] on div "Afbeeldingen" at bounding box center [76, 222] width 87 height 7
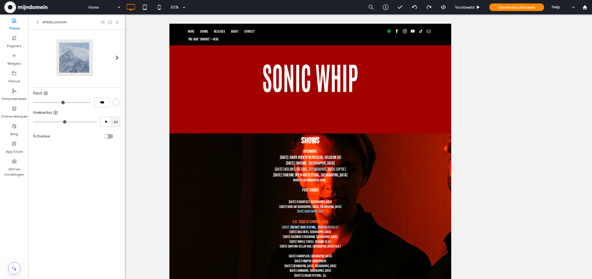
scroll to position [0, 0]
click at [45, 23] on span "Afbeeldingen" at bounding box center [54, 22] width 24 height 5
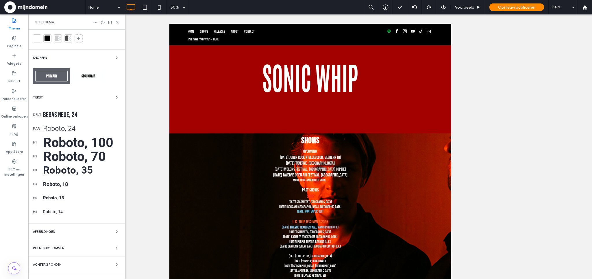
scroll to position [23, 0]
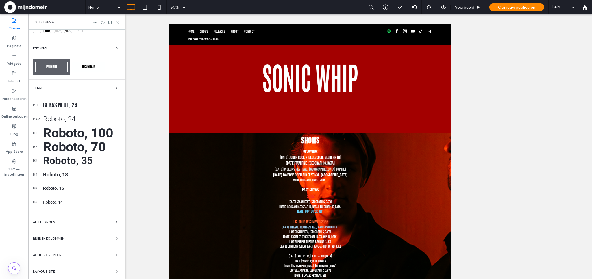
drag, startPoint x: 67, startPoint y: 248, endPoint x: 65, endPoint y: 252, distance: 4.1
click at [66, 249] on div "Kleuren Knoppen Primair Secundair Tekst dflt Bebas Neue, 24 par Roboto, 24 h1 R…" at bounding box center [76, 143] width 97 height 274
click at [65, 253] on div "Achtergronden" at bounding box center [76, 255] width 87 height 7
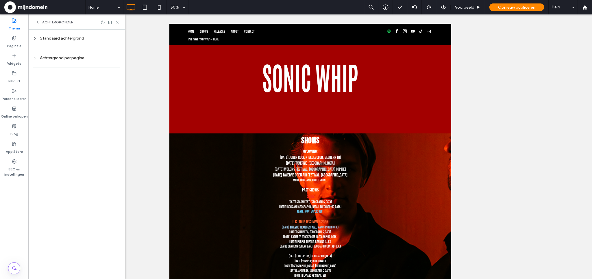
scroll to position [0, 0]
click at [48, 36] on div "Standaard achtergrond" at bounding box center [76, 38] width 87 height 5
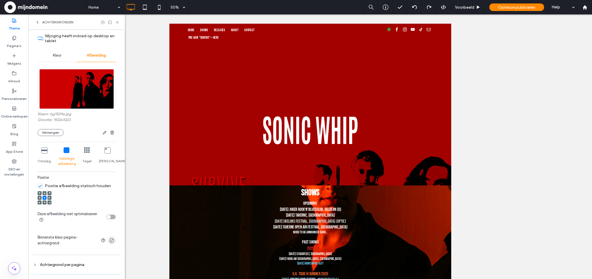
scroll to position [28, 0]
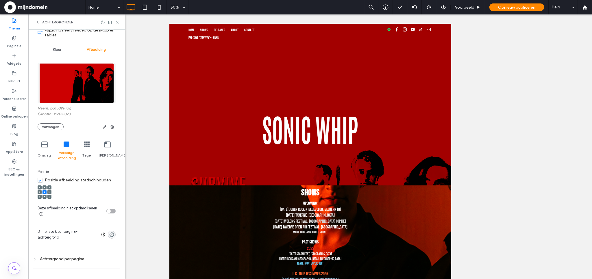
click at [51, 259] on div "Achtergrond per pagina" at bounding box center [76, 259] width 87 height 5
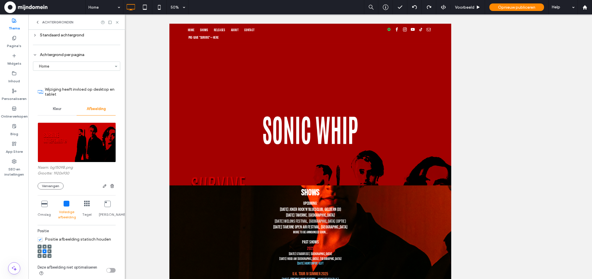
scroll to position [0, 0]
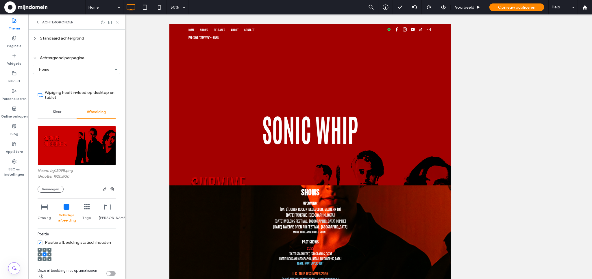
click at [118, 22] on icon at bounding box center [117, 22] width 4 height 4
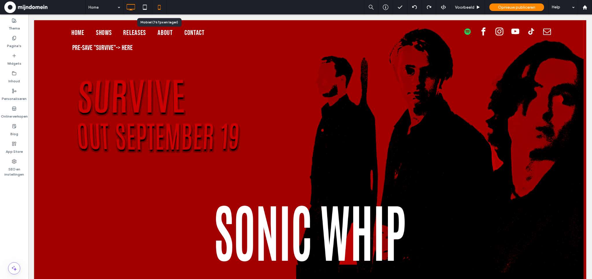
click at [160, 8] on icon at bounding box center [160, 7] width 12 height 12
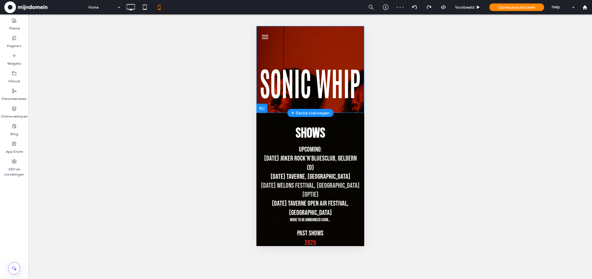
click at [261, 108] on div at bounding box center [261, 108] width 11 height 9
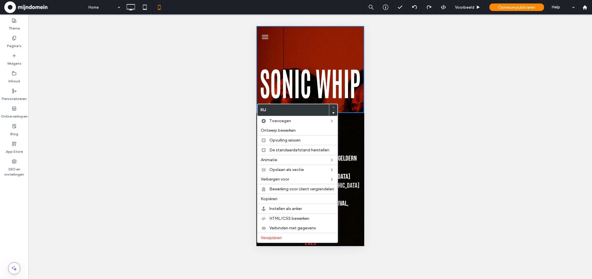
click at [217, 65] on div "Zichtbaar maken? Ja Zichtbaar maken? Ja Zichtbaar maken? Ja Zichtbaar maken? Ja…" at bounding box center [310, 146] width 564 height 265
click at [218, 128] on div "Zichtbaar maken? Ja Zichtbaar maken? Ja Zichtbaar maken? Ja Zichtbaar maken? Ja…" at bounding box center [310, 146] width 564 height 265
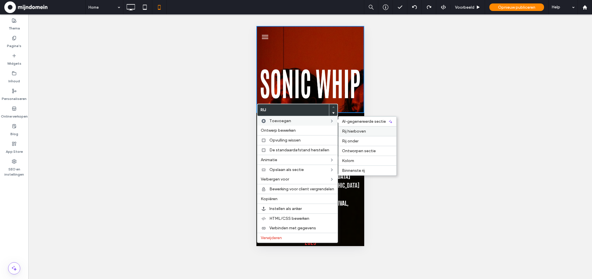
click at [353, 130] on span "Rij hierboven" at bounding box center [354, 131] width 24 height 5
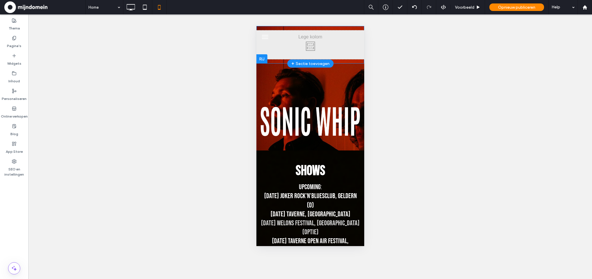
click at [263, 61] on div at bounding box center [261, 58] width 11 height 9
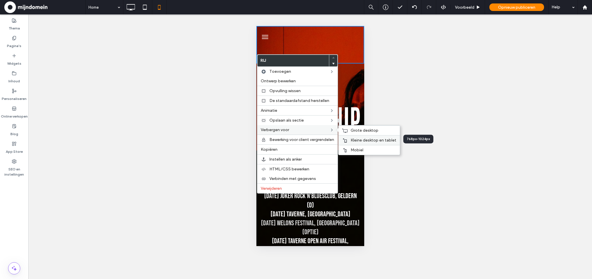
click at [361, 138] on span "Kleine desktop en tablet" at bounding box center [374, 140] width 46 height 5
click at [349, 129] on div "Grote desktop" at bounding box center [369, 131] width 61 height 10
click at [294, 83] on span "Ontwerp bewerken" at bounding box center [278, 81] width 35 height 5
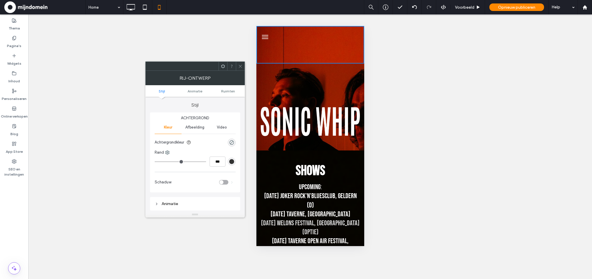
click at [196, 127] on span "Afbeelding" at bounding box center [194, 127] width 19 height 5
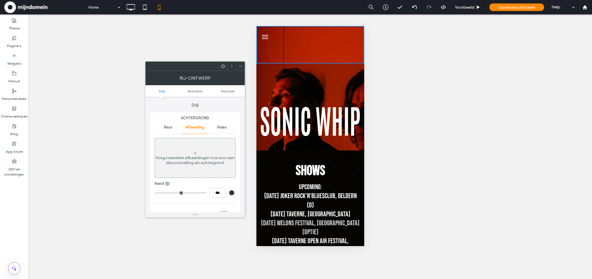
click at [196, 155] on icon at bounding box center [195, 153] width 5 height 5
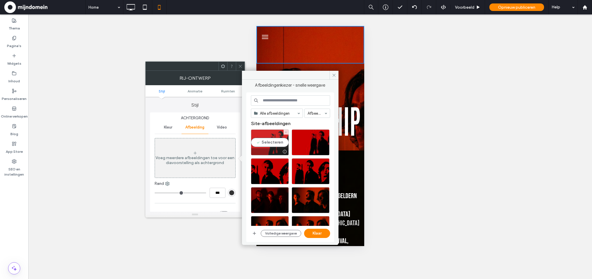
click at [267, 143] on div "Selecteren" at bounding box center [270, 143] width 38 height 26
click at [320, 235] on button "Klaar" at bounding box center [317, 233] width 26 height 9
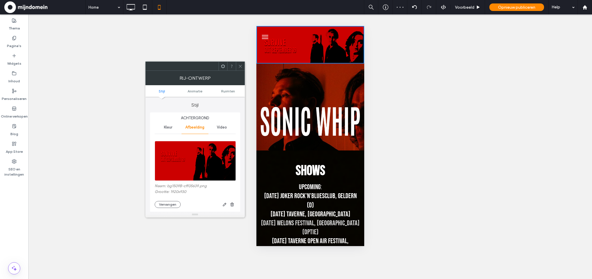
click at [242, 68] on icon at bounding box center [240, 66] width 4 height 4
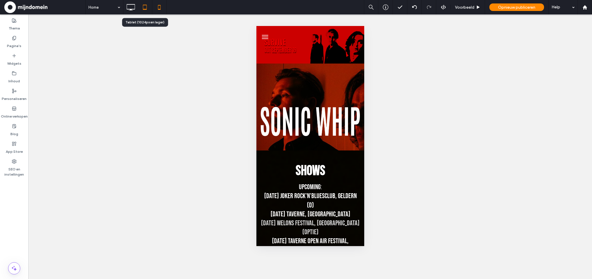
click at [146, 11] on icon at bounding box center [145, 7] width 12 height 12
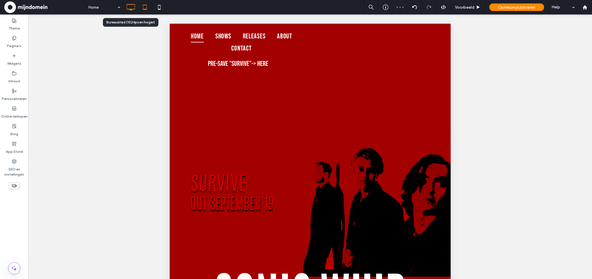
click at [129, 8] on icon at bounding box center [131, 7] width 12 height 12
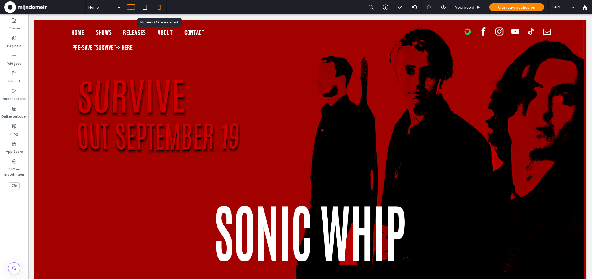
click at [160, 8] on use at bounding box center [159, 7] width 3 height 5
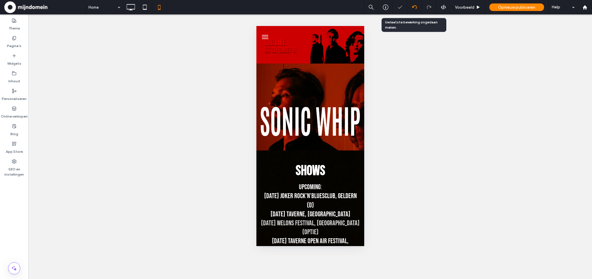
click at [414, 11] on div at bounding box center [415, 7] width 14 height 14
click at [414, 9] on icon at bounding box center [414, 7] width 5 height 5
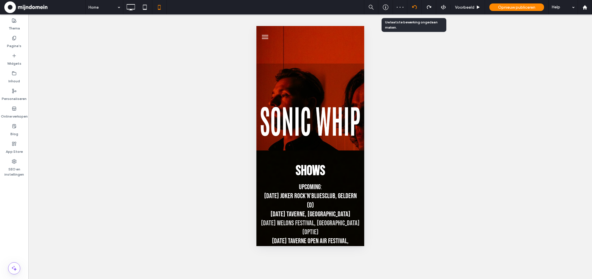
click at [414, 9] on icon at bounding box center [414, 7] width 5 height 5
click at [415, 10] on div at bounding box center [415, 7] width 14 height 14
click at [415, 8] on icon at bounding box center [414, 7] width 5 height 5
click at [415, 7] on icon at bounding box center [414, 7] width 5 height 5
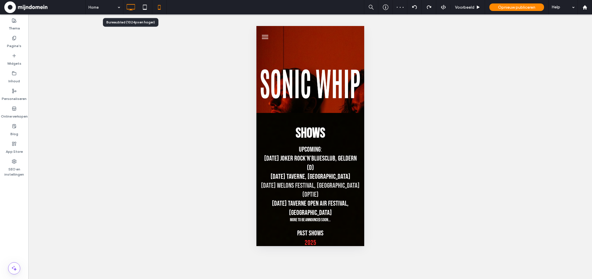
click at [132, 10] on icon at bounding box center [131, 7] width 12 height 12
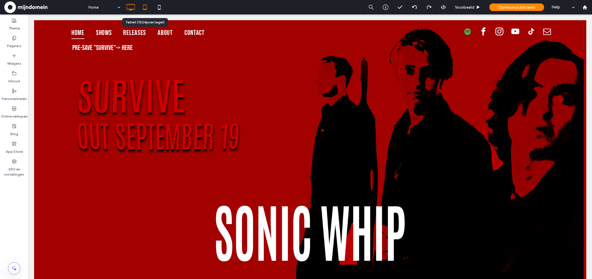
click at [145, 9] on use at bounding box center [145, 7] width 4 height 5
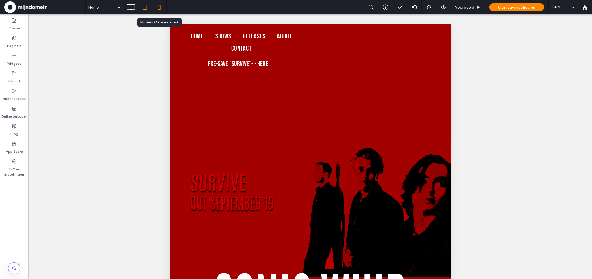
click at [160, 10] on icon at bounding box center [160, 7] width 12 height 12
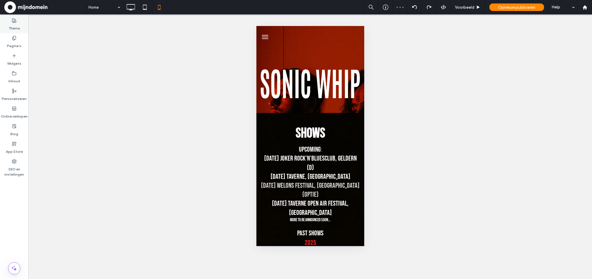
click at [15, 25] on label "Thema" at bounding box center [14, 27] width 11 height 8
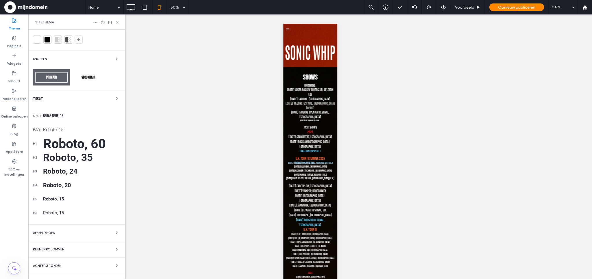
scroll to position [23, 0]
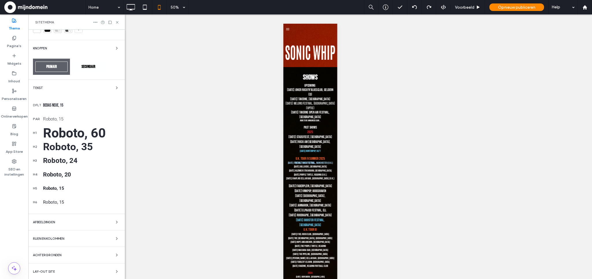
click at [60, 255] on span "Achtergronden" at bounding box center [47, 255] width 28 height 3
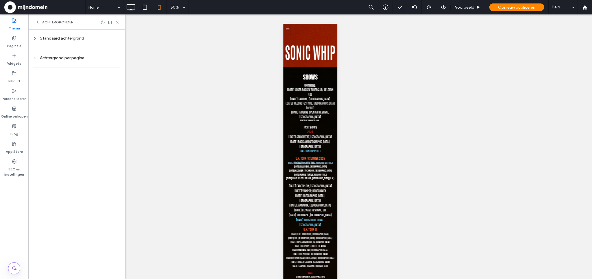
scroll to position [0, 0]
click at [44, 60] on div "Achtergrond per pagina" at bounding box center [76, 58] width 87 height 8
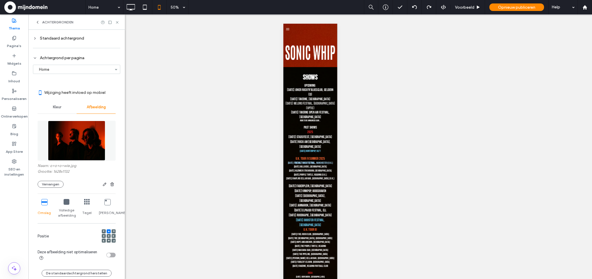
click at [45, 39] on div "Standaard achtergrond" at bounding box center [76, 38] width 87 height 5
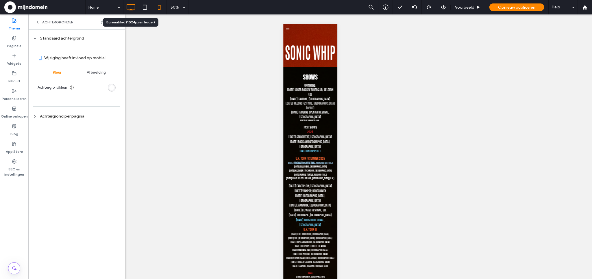
click at [130, 10] on use at bounding box center [131, 7] width 8 height 6
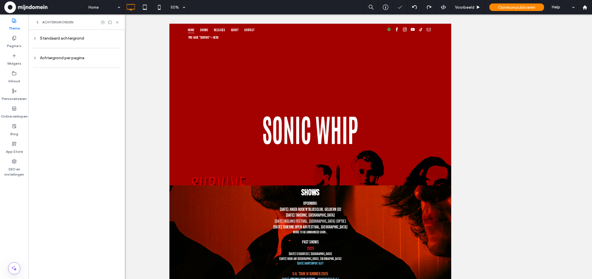
click at [47, 39] on div "Standaard achtergrond" at bounding box center [76, 38] width 87 height 5
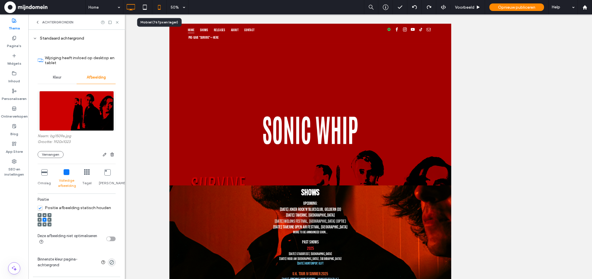
click at [160, 9] on use at bounding box center [159, 7] width 3 height 5
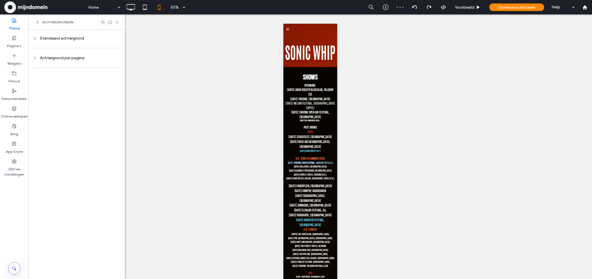
click at [57, 60] on div "Achtergrond per pagina" at bounding box center [76, 58] width 87 height 8
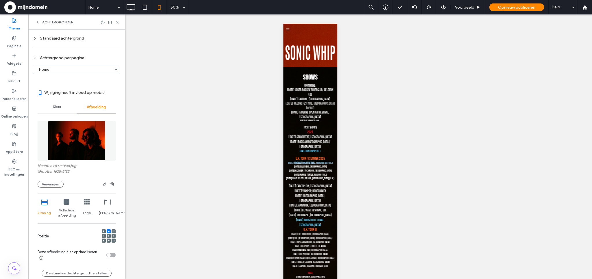
scroll to position [2, 0]
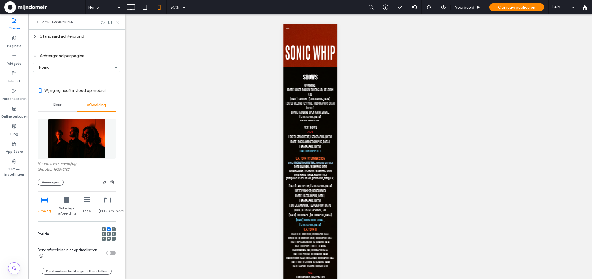
click at [119, 22] on icon at bounding box center [117, 22] width 4 height 4
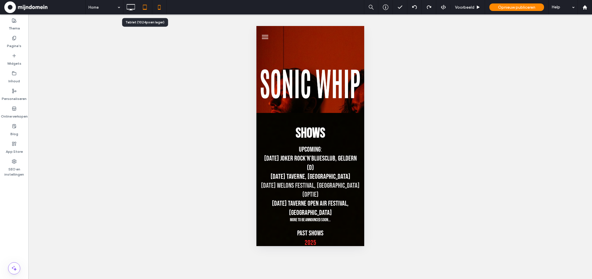
click at [146, 9] on use at bounding box center [145, 7] width 4 height 5
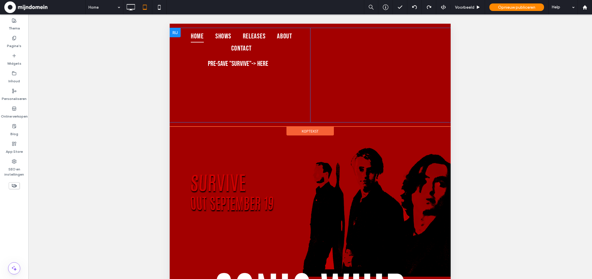
scroll to position [0, 0]
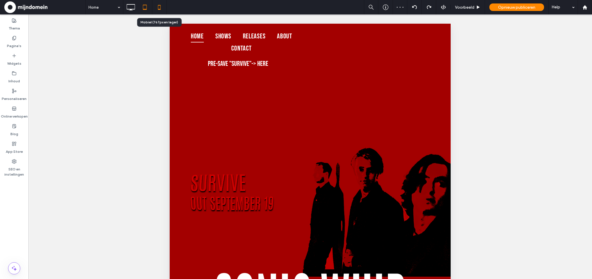
click at [161, 9] on icon at bounding box center [160, 7] width 12 height 12
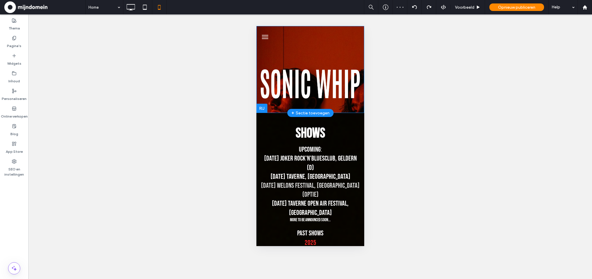
click at [261, 109] on div at bounding box center [261, 108] width 11 height 9
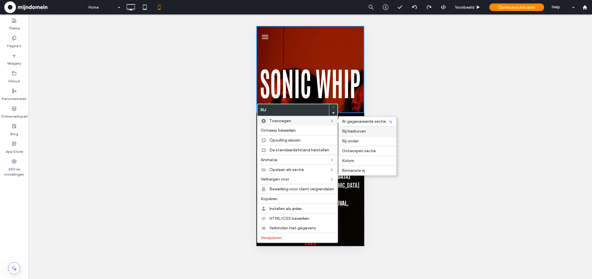
click at [350, 130] on span "Rij hierboven" at bounding box center [354, 131] width 24 height 5
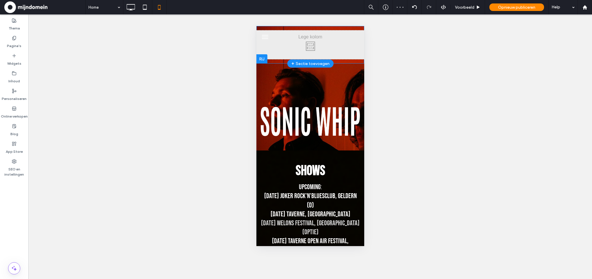
click at [263, 58] on div at bounding box center [261, 58] width 11 height 9
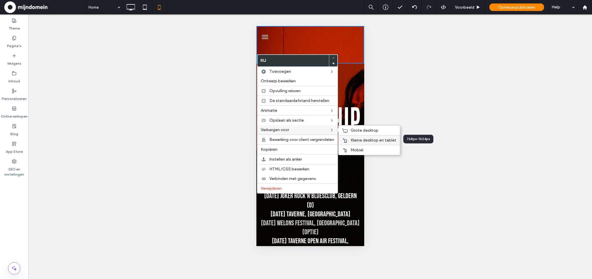
click at [363, 141] on span "Kleine desktop en tablet" at bounding box center [374, 140] width 46 height 5
click at [353, 131] on span "Grote desktop" at bounding box center [365, 130] width 28 height 5
click at [272, 82] on span "Ontwerp bewerken" at bounding box center [278, 81] width 35 height 5
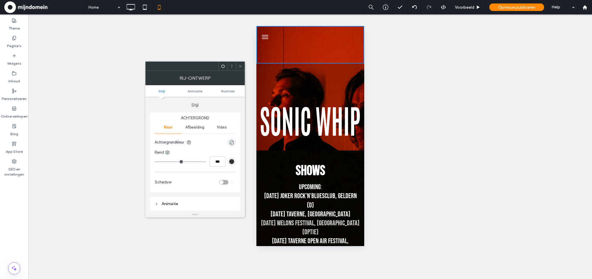
click at [191, 128] on span "Afbeelding" at bounding box center [194, 127] width 19 height 5
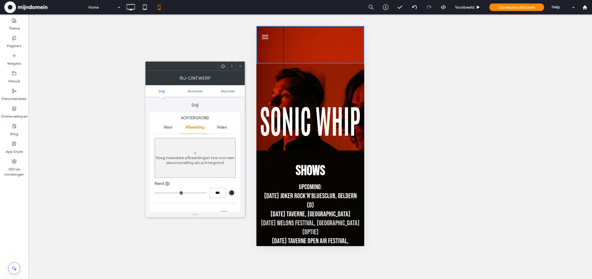
click at [195, 155] on icon at bounding box center [195, 153] width 5 height 5
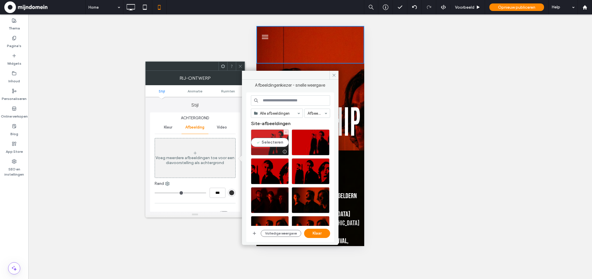
click at [268, 142] on div "Selecteren" at bounding box center [270, 143] width 38 height 26
click at [314, 234] on button "Klaar" at bounding box center [317, 233] width 26 height 9
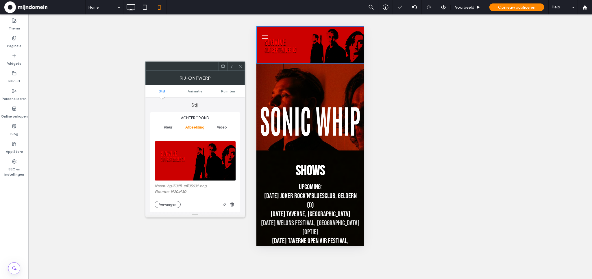
drag, startPoint x: 242, startPoint y: 67, endPoint x: 223, endPoint y: 84, distance: 25.6
click at [242, 67] on icon at bounding box center [240, 66] width 4 height 4
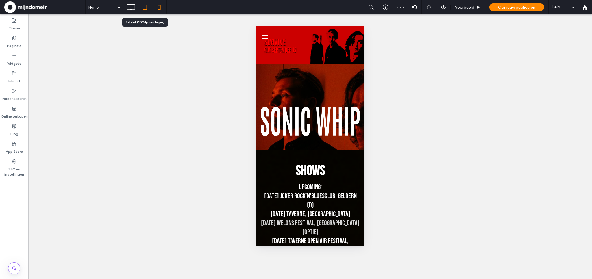
click at [148, 8] on icon at bounding box center [145, 7] width 12 height 12
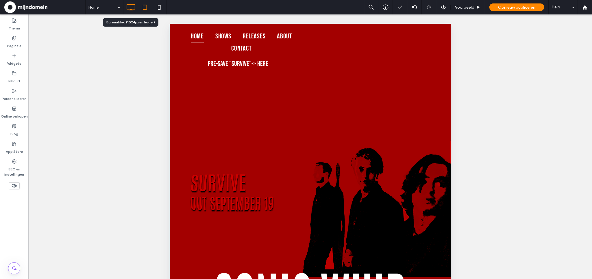
click at [130, 6] on icon at bounding box center [131, 7] width 12 height 12
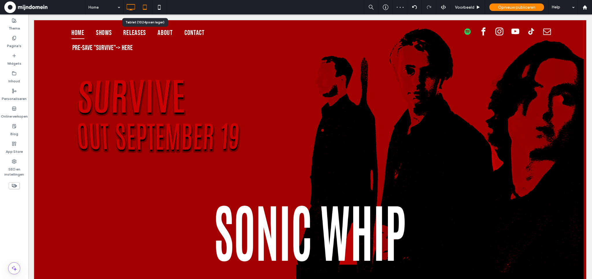
click at [144, 8] on icon at bounding box center [145, 7] width 12 height 12
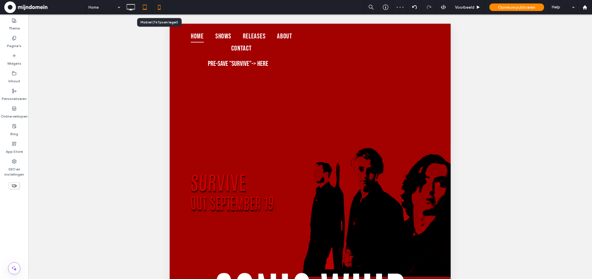
click at [155, 8] on icon at bounding box center [160, 7] width 12 height 12
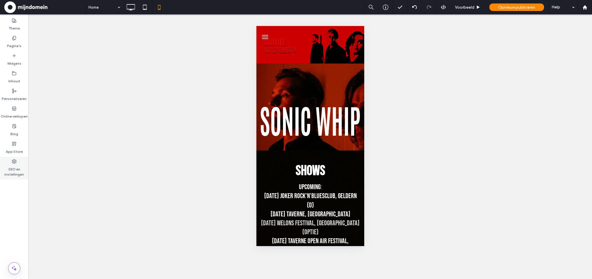
click at [18, 169] on label "SEO en instellingen" at bounding box center [14, 170] width 28 height 13
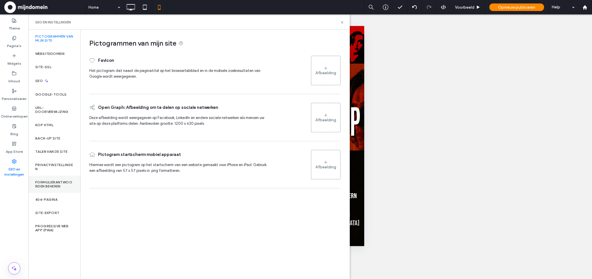
click at [55, 178] on div "Formulierantwoorden beheren" at bounding box center [54, 184] width 52 height 17
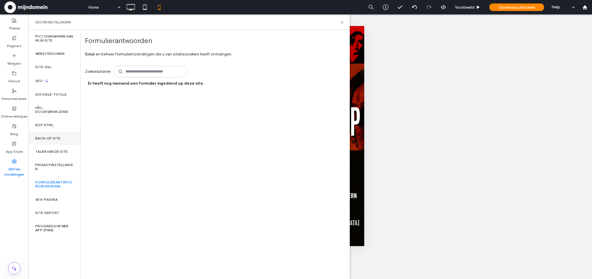
click at [53, 139] on label "Back-up site" at bounding box center [47, 139] width 25 height 4
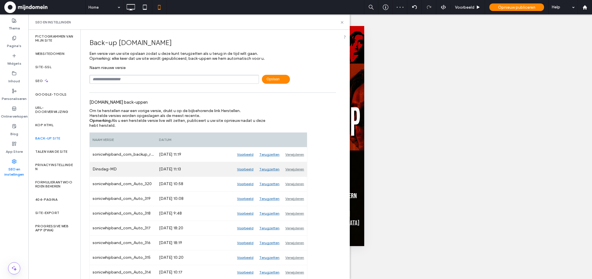
click at [269, 169] on div "Terugzetten" at bounding box center [270, 169] width 26 height 14
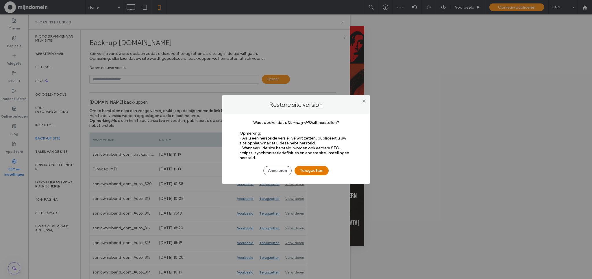
click at [322, 169] on button "Terugzetten" at bounding box center [312, 170] width 34 height 9
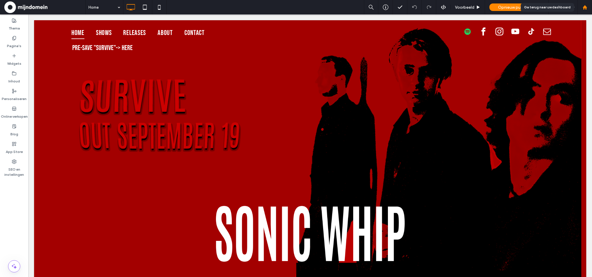
click at [585, 11] on div at bounding box center [585, 7] width 14 height 14
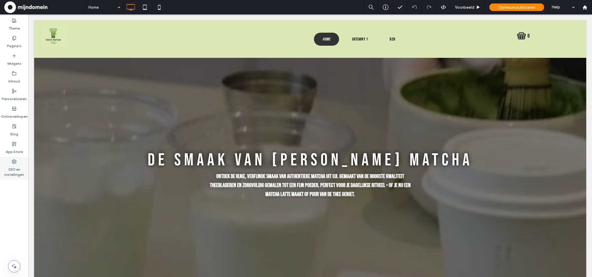
click at [14, 168] on label "SEO en instellingen" at bounding box center [14, 170] width 28 height 13
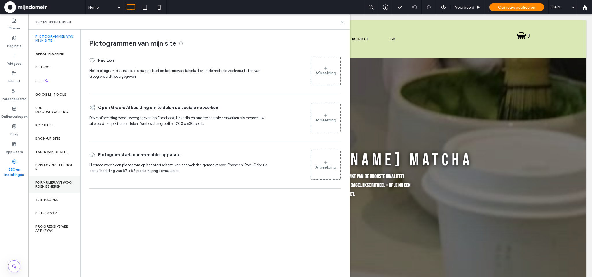
click at [55, 179] on div "Formulierantwoorden beheren" at bounding box center [54, 184] width 52 height 17
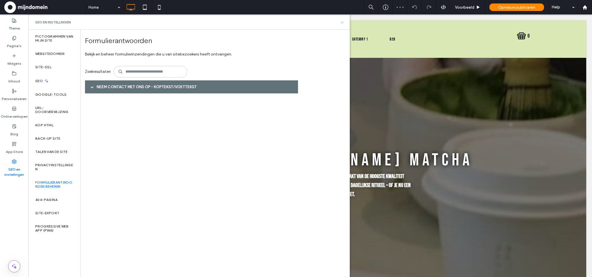
click at [344, 22] on icon at bounding box center [342, 22] width 4 height 4
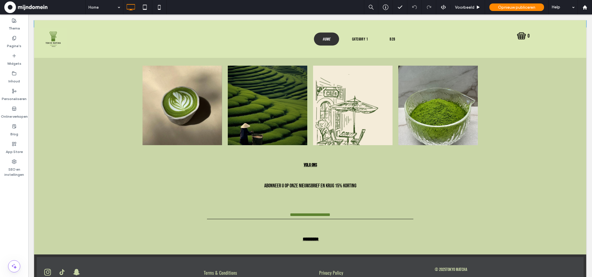
scroll to position [968, 0]
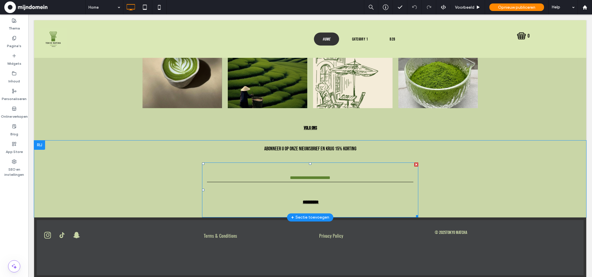
click at [274, 178] on form "E-mail: *********" at bounding box center [310, 190] width 216 height 55
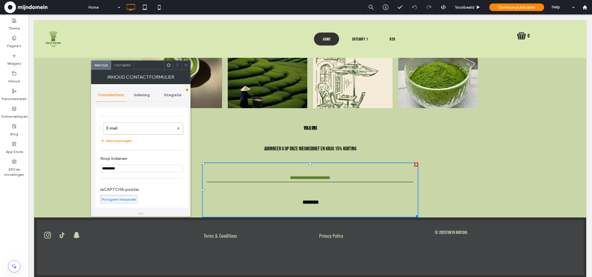
click at [146, 94] on span "Indiening" at bounding box center [142, 95] width 16 height 5
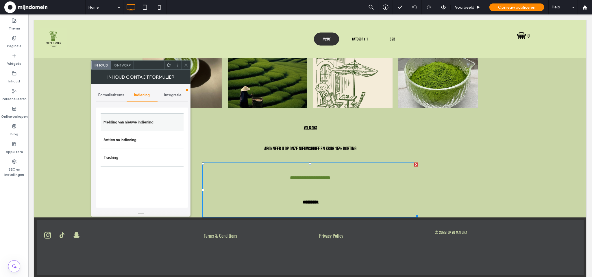
click at [142, 120] on label "Melding van nieuwe indiening" at bounding box center [142, 123] width 77 height 12
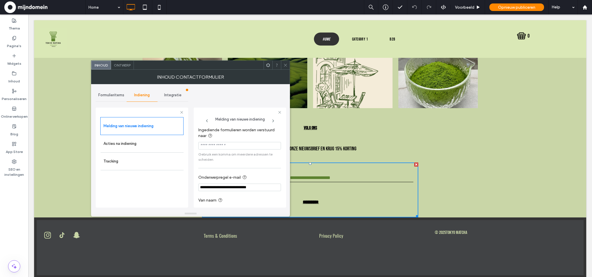
click at [251, 146] on input "Ingediende formulieren worden verstuurd naar" at bounding box center [239, 146] width 83 height 8
paste input "**********"
type input "**********"
click at [535, 8] on span "Opnieuw publiceren" at bounding box center [516, 7] width 37 height 5
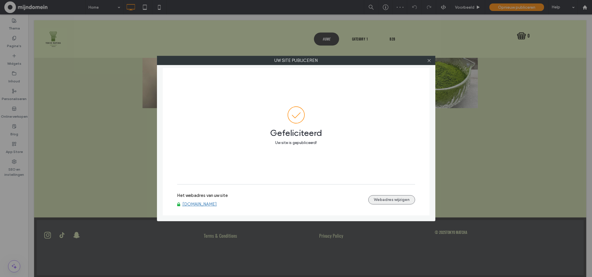
click at [378, 201] on button "Webadres wijzigen" at bounding box center [392, 199] width 47 height 9
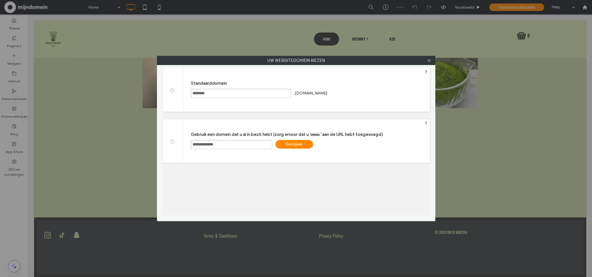
click at [191, 143] on input "**********" at bounding box center [232, 144] width 82 height 9
type input "**********"
click at [293, 146] on div "Doorgaan" at bounding box center [295, 144] width 38 height 9
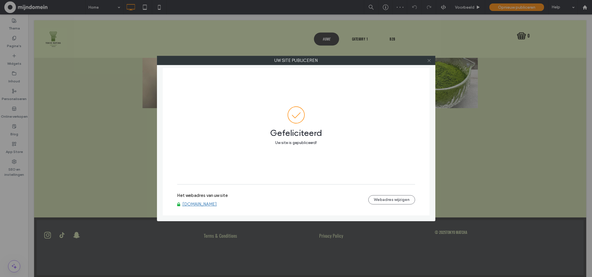
click at [429, 59] on icon at bounding box center [429, 60] width 4 height 4
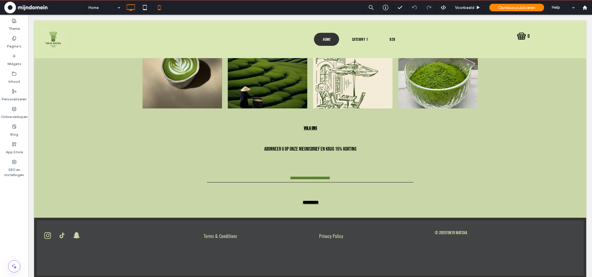
scroll to position [968, 0]
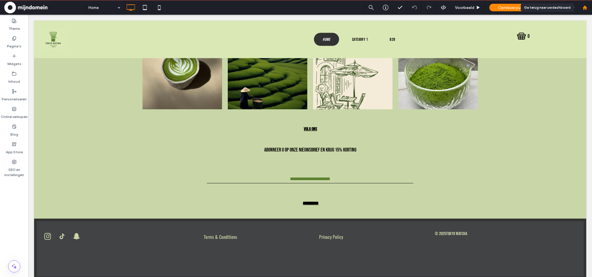
click at [587, 11] on div at bounding box center [585, 7] width 14 height 14
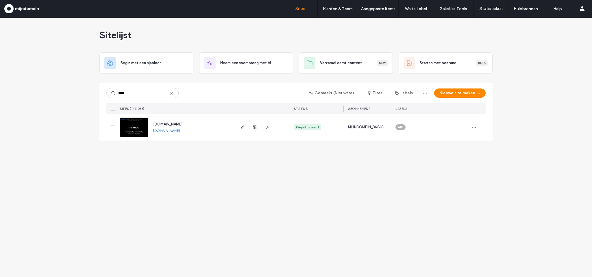
type input "****"
click at [140, 127] on img at bounding box center [134, 137] width 28 height 39
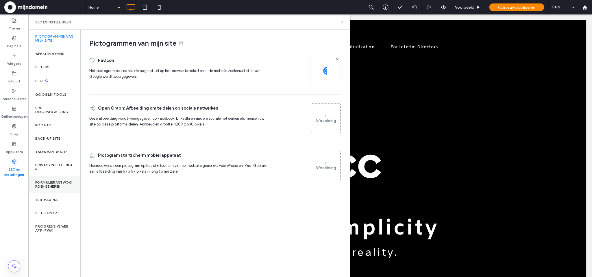
click at [48, 184] on label "Formulierantwoorden beheren" at bounding box center [54, 184] width 38 height 8
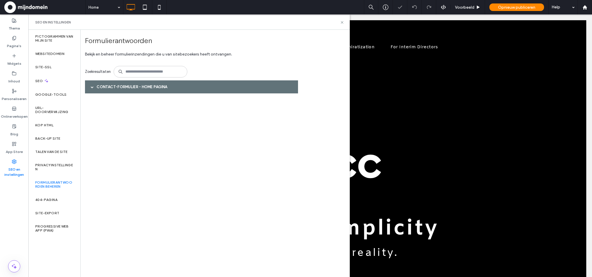
click at [93, 88] on span at bounding box center [92, 87] width 3 height 3
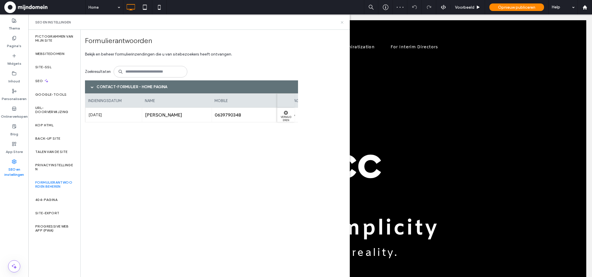
click at [340, 20] on icon at bounding box center [342, 22] width 4 height 4
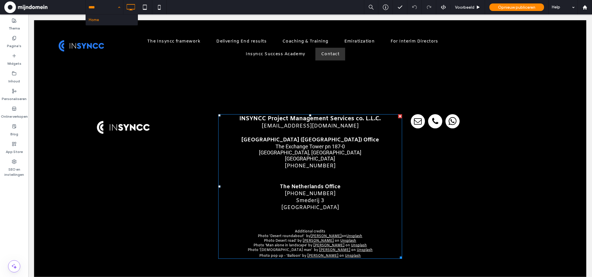
scroll to position [2535, 0]
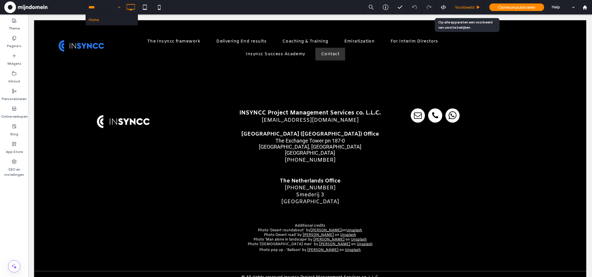
click at [459, 5] on span "Voorbeeld" at bounding box center [464, 7] width 19 height 5
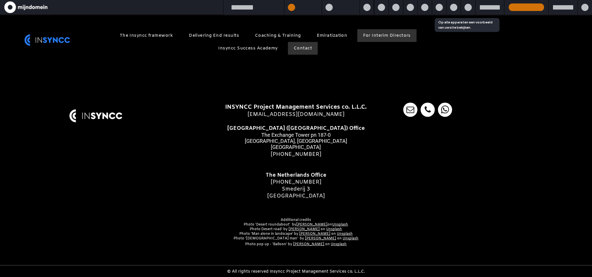
scroll to position [2524, 0]
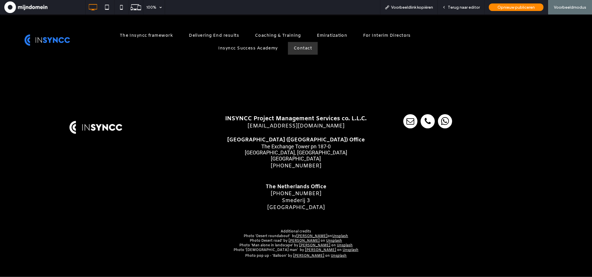
click at [308, 47] on span "Contact" at bounding box center [303, 49] width 18 height 6
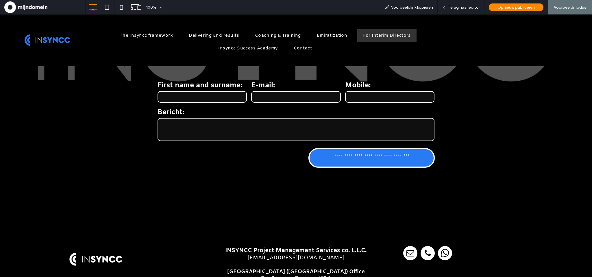
scroll to position [2396, 0]
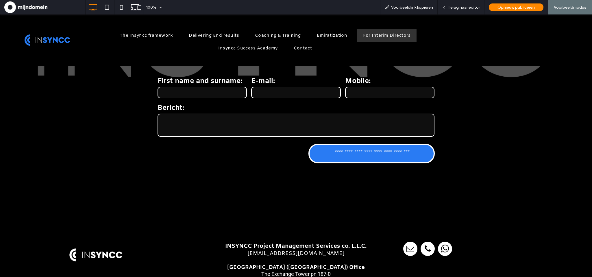
click at [263, 114] on textarea at bounding box center [296, 125] width 277 height 23
drag, startPoint x: 474, startPoint y: 9, endPoint x: 517, endPoint y: 84, distance: 86.8
click at [474, 9] on span "Terug naar editor" at bounding box center [464, 7] width 32 height 5
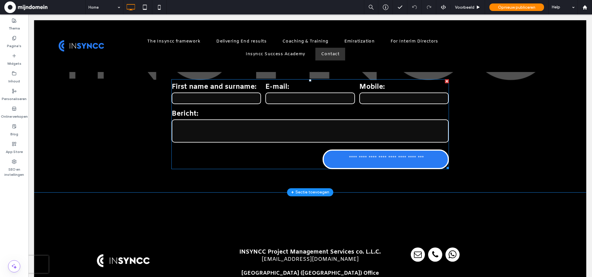
click at [361, 109] on label "Bericht:" at bounding box center [310, 113] width 277 height 9
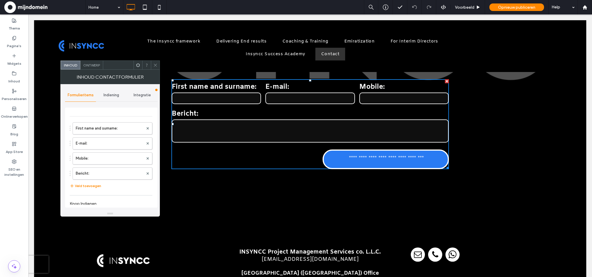
click at [109, 97] on span "Indiening" at bounding box center [112, 95] width 16 height 5
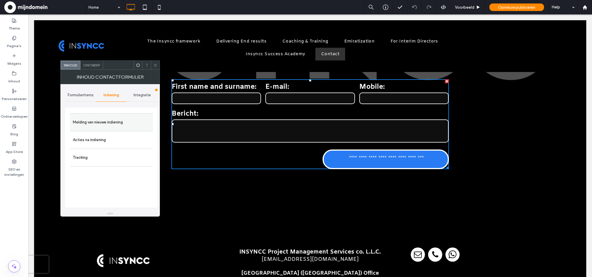
click at [100, 124] on label "Melding van nieuwe indiening" at bounding box center [111, 123] width 77 height 12
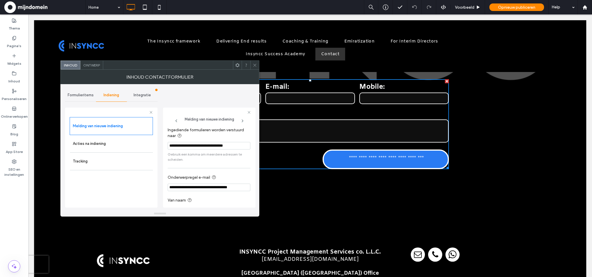
click at [207, 147] on input "**********" at bounding box center [209, 146] width 83 height 8
click at [169, 145] on input "**********" at bounding box center [209, 146] width 83 height 8
click at [244, 145] on input "**********" at bounding box center [209, 146] width 83 height 8
type input "**********"
click at [509, 11] on div "Opnieuw publiceren" at bounding box center [517, 7] width 55 height 8
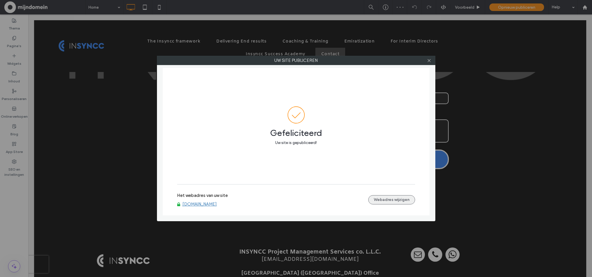
click at [378, 200] on button "Webadres wijzigen" at bounding box center [392, 199] width 47 height 9
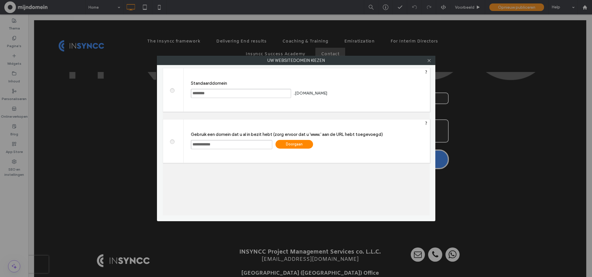
click at [191, 144] on input "**********" at bounding box center [232, 144] width 82 height 9
type input "**********"
click at [291, 144] on div "Doorgaan" at bounding box center [295, 144] width 38 height 9
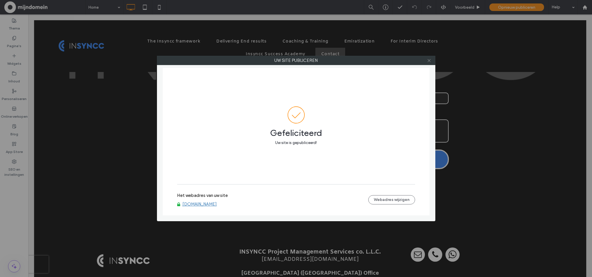
click at [430, 58] on icon at bounding box center [429, 60] width 4 height 4
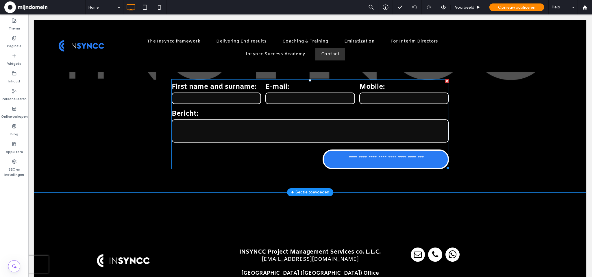
click at [353, 119] on textarea at bounding box center [310, 130] width 277 height 23
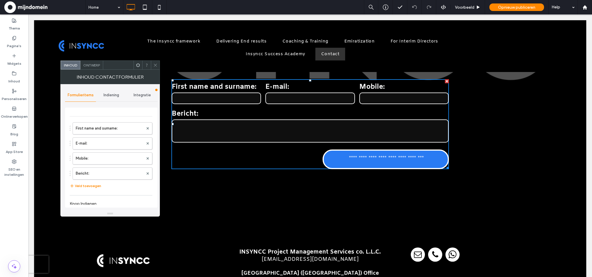
click at [113, 97] on span "Indiening" at bounding box center [112, 95] width 16 height 5
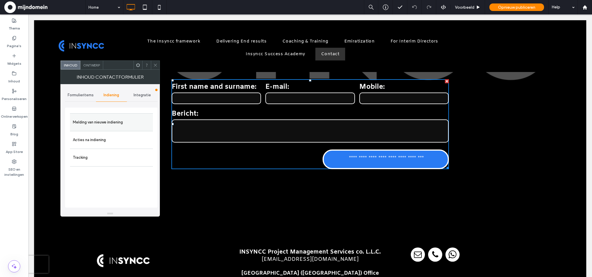
click at [118, 120] on label "Melding van nieuwe indiening" at bounding box center [111, 123] width 77 height 12
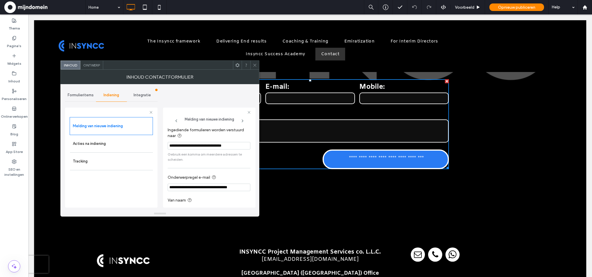
click at [241, 146] on input "**********" at bounding box center [209, 146] width 83 height 8
type input "**********"
click at [515, 11] on div "Opnieuw publiceren" at bounding box center [517, 7] width 55 height 14
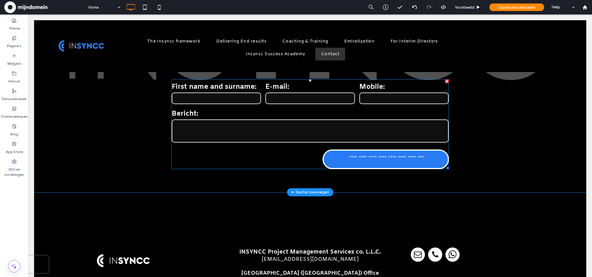
click at [305, 119] on textarea at bounding box center [310, 130] width 277 height 23
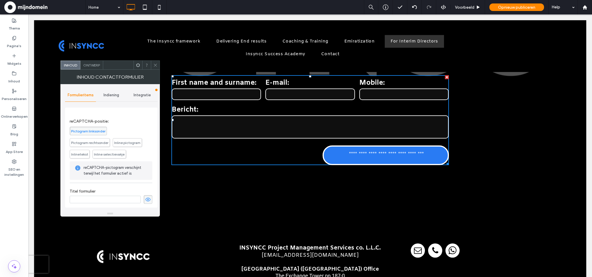
scroll to position [115, 0]
click at [121, 141] on span "Inline pictogram" at bounding box center [127, 141] width 26 height 4
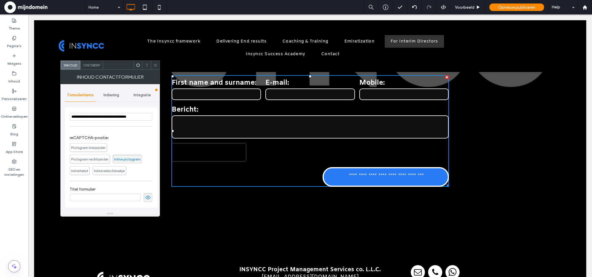
click at [100, 171] on span "Inline selectievakje" at bounding box center [109, 171] width 31 height 4
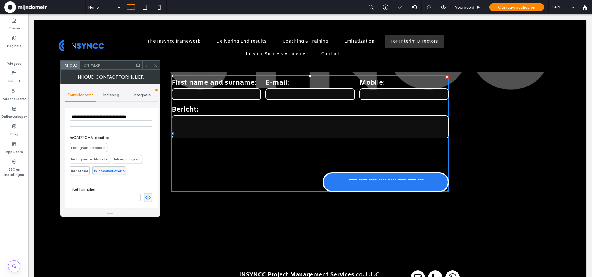
click at [76, 172] on span "Inlinetekst" at bounding box center [79, 171] width 17 height 4
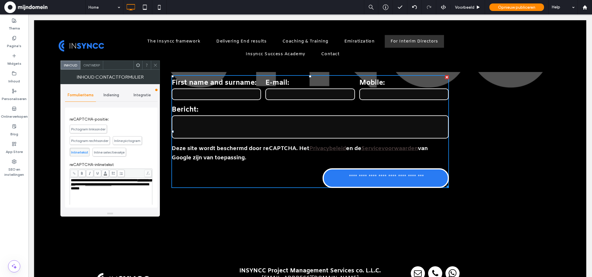
click at [106, 152] on span "Inline selectievakje" at bounding box center [109, 152] width 31 height 4
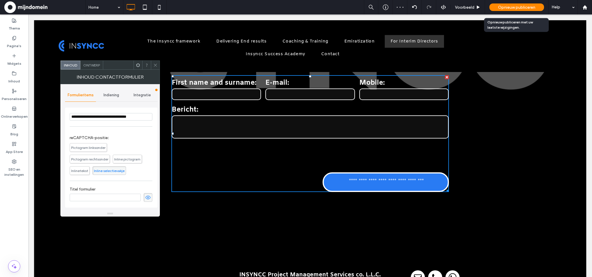
click at [527, 9] on span "Opnieuw publiceren" at bounding box center [516, 7] width 37 height 5
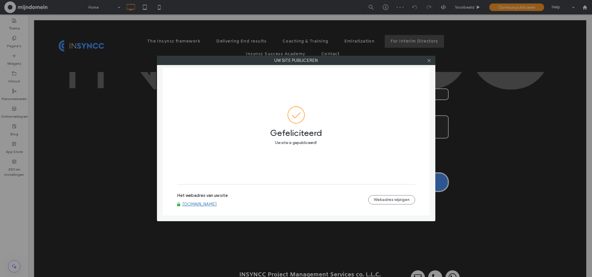
click at [212, 206] on link "[DOMAIN_NAME]" at bounding box center [200, 204] width 34 height 5
click at [429, 60] on use at bounding box center [429, 60] width 3 height 3
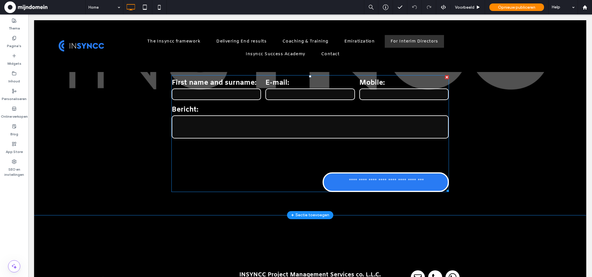
click at [353, 103] on div "Bericht:" at bounding box center [310, 122] width 281 height 38
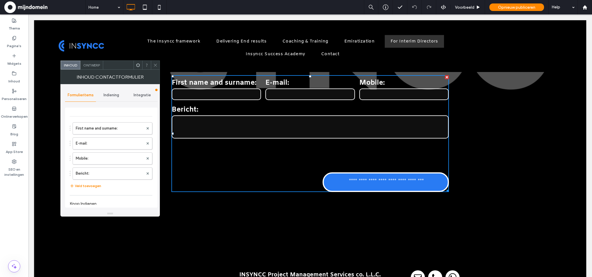
click at [114, 93] on span "Indiening" at bounding box center [112, 95] width 16 height 5
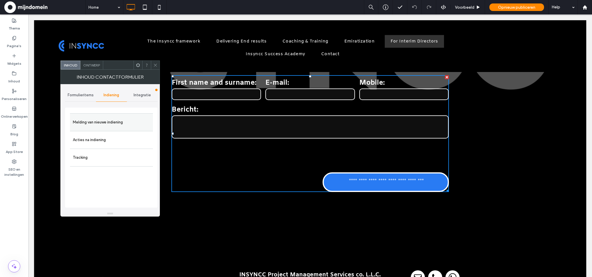
click at [110, 122] on label "Melding van nieuwe indiening" at bounding box center [111, 123] width 77 height 12
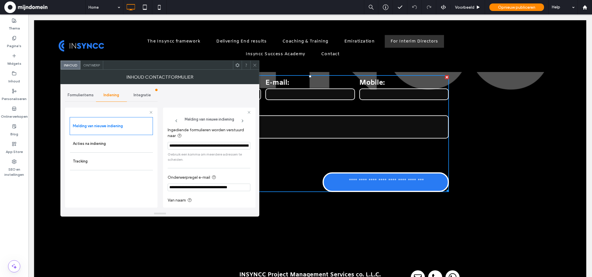
scroll to position [0, 37]
drag, startPoint x: 258, startPoint y: 161, endPoint x: 264, endPoint y: 147, distance: 14.9
type input "**********"
click at [510, 2] on div "Opnieuw publiceren" at bounding box center [517, 7] width 55 height 14
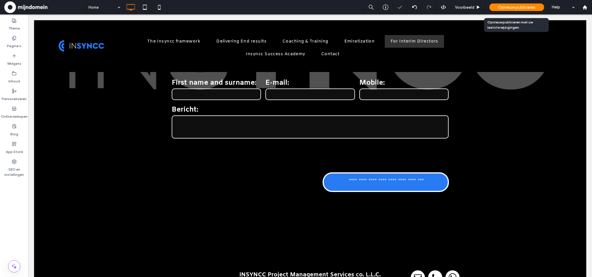
click at [511, 4] on div "Opnieuw publiceren" at bounding box center [517, 7] width 55 height 8
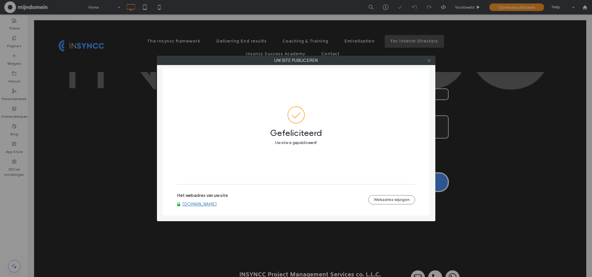
click at [430, 61] on icon at bounding box center [429, 60] width 4 height 4
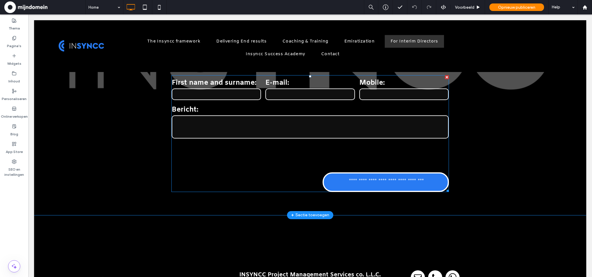
click at [359, 141] on div at bounding box center [310, 154] width 281 height 27
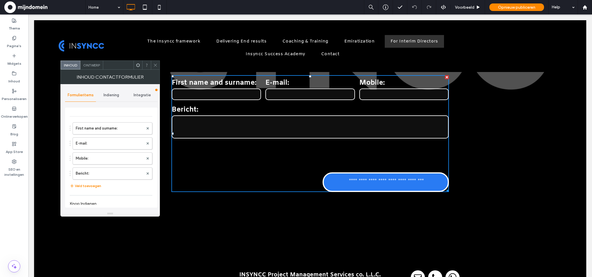
type input "**********"
click at [109, 97] on span "Indiening" at bounding box center [112, 95] width 16 height 5
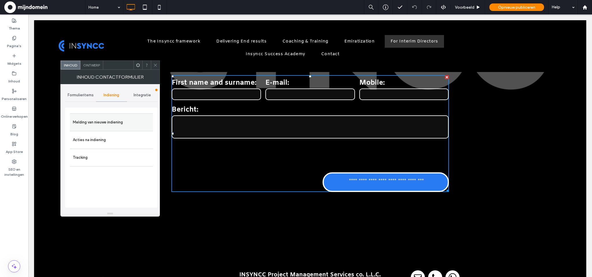
click at [110, 121] on label "Melding van nieuwe indiening" at bounding box center [111, 123] width 77 height 12
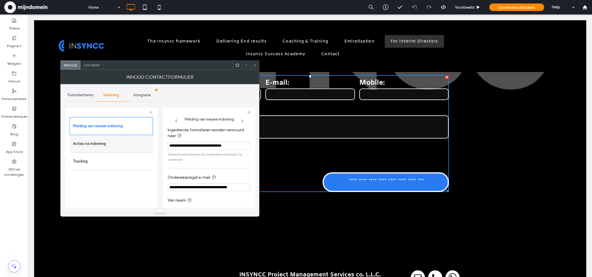
click at [127, 145] on label "Acties na indiening" at bounding box center [111, 144] width 77 height 12
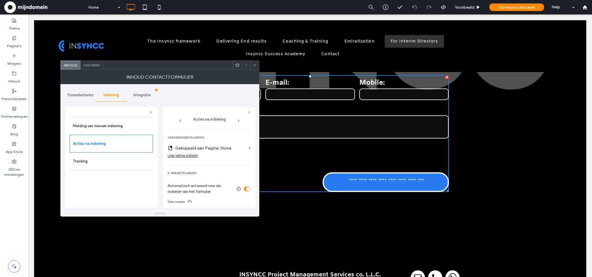
scroll to position [119, 0]
click at [190, 152] on div "LINK VERWIJDEREN" at bounding box center [183, 153] width 30 height 4
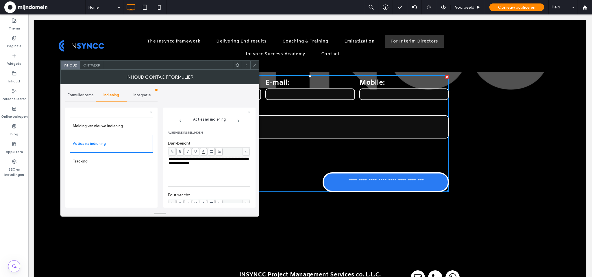
click at [255, 67] on icon at bounding box center [255, 65] width 4 height 4
